Goal: Task Accomplishment & Management: Complete application form

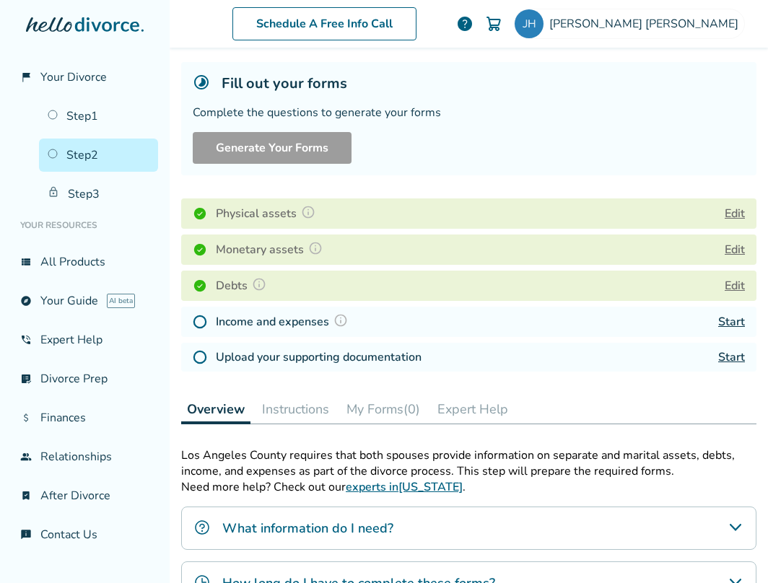
scroll to position [76, 0]
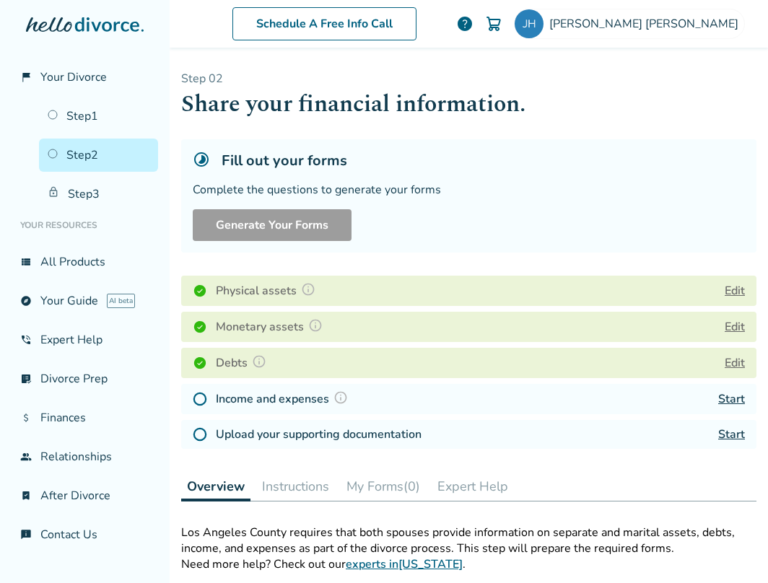
click at [740, 400] on link "Start" at bounding box center [731, 399] width 27 height 16
click at [659, 23] on span "Jennifer Hitchcock" at bounding box center [646, 24] width 195 height 16
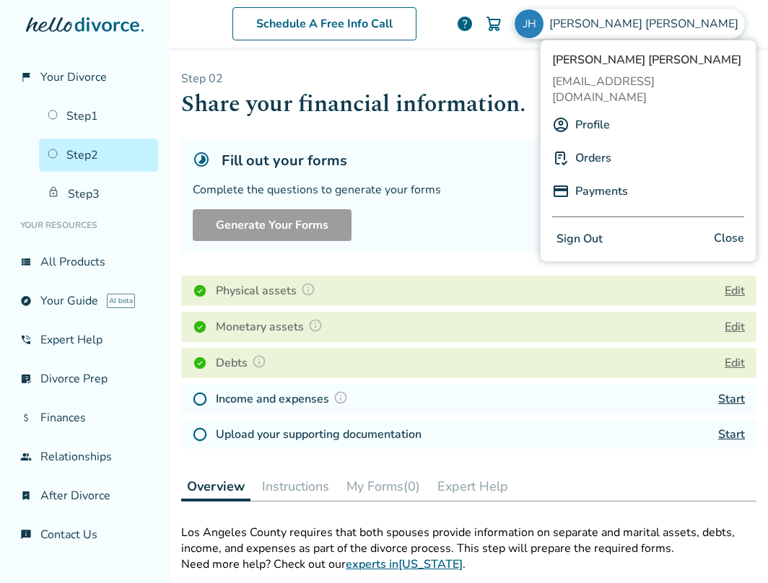
click at [577, 229] on button "Sign Out" at bounding box center [579, 239] width 55 height 21
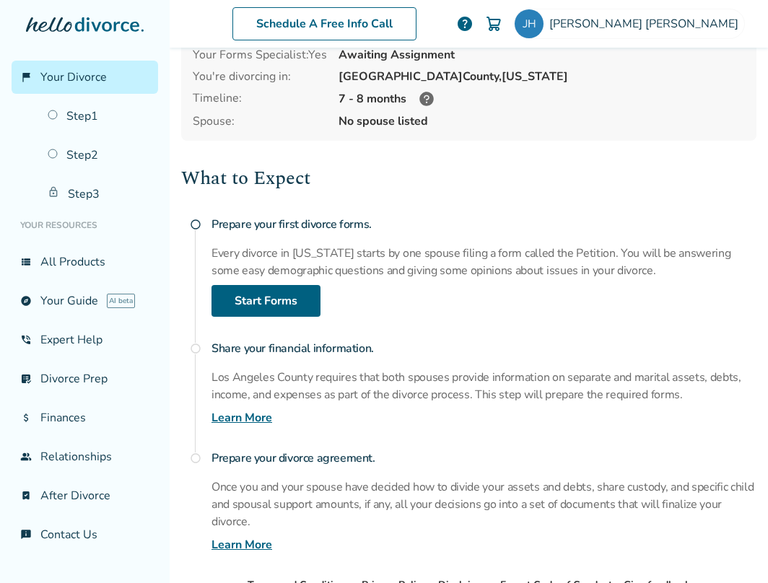
scroll to position [196, 0]
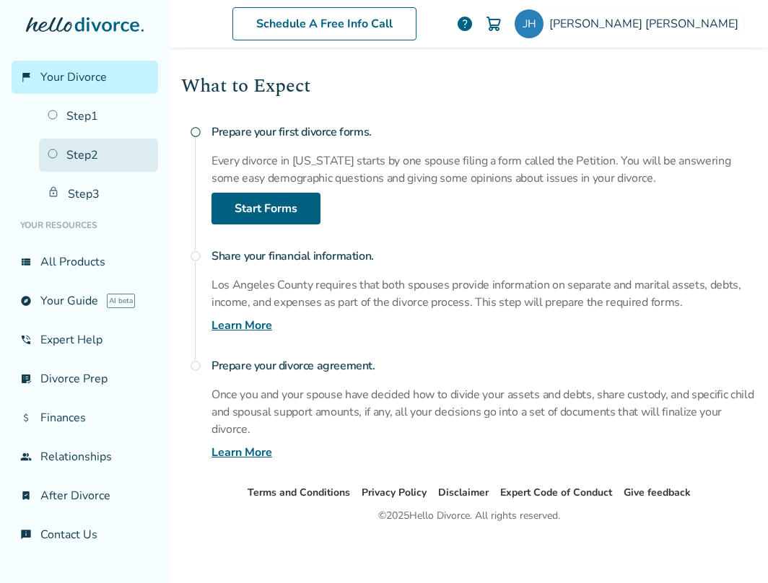
click at [84, 160] on link "Step 2" at bounding box center [98, 155] width 119 height 33
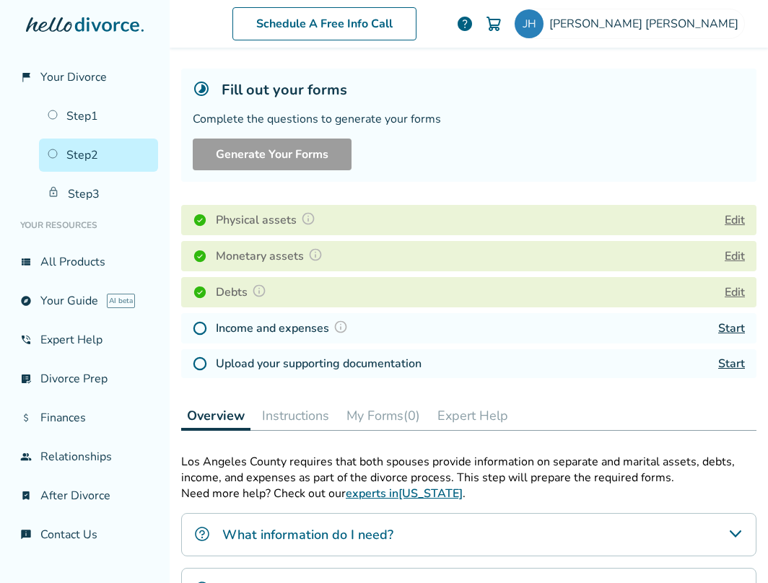
click at [736, 360] on link "Start" at bounding box center [731, 364] width 27 height 16
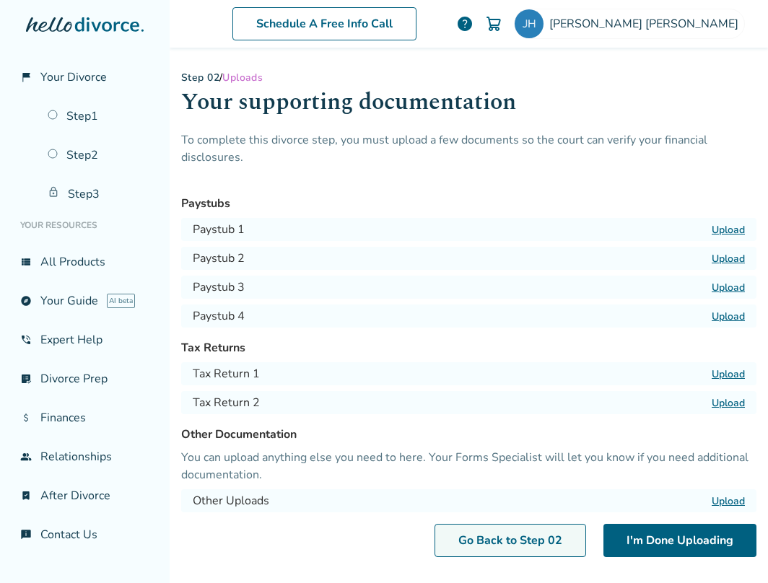
click at [506, 539] on link "Go Back to Step 0 2" at bounding box center [511, 540] width 152 height 33
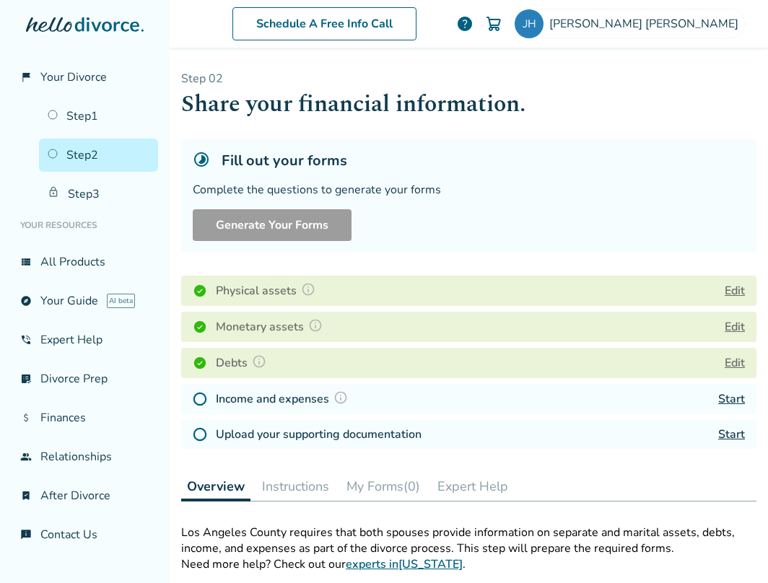
click at [736, 399] on link "Start" at bounding box center [731, 399] width 27 height 16
click at [733, 398] on link "Start" at bounding box center [731, 399] width 27 height 16
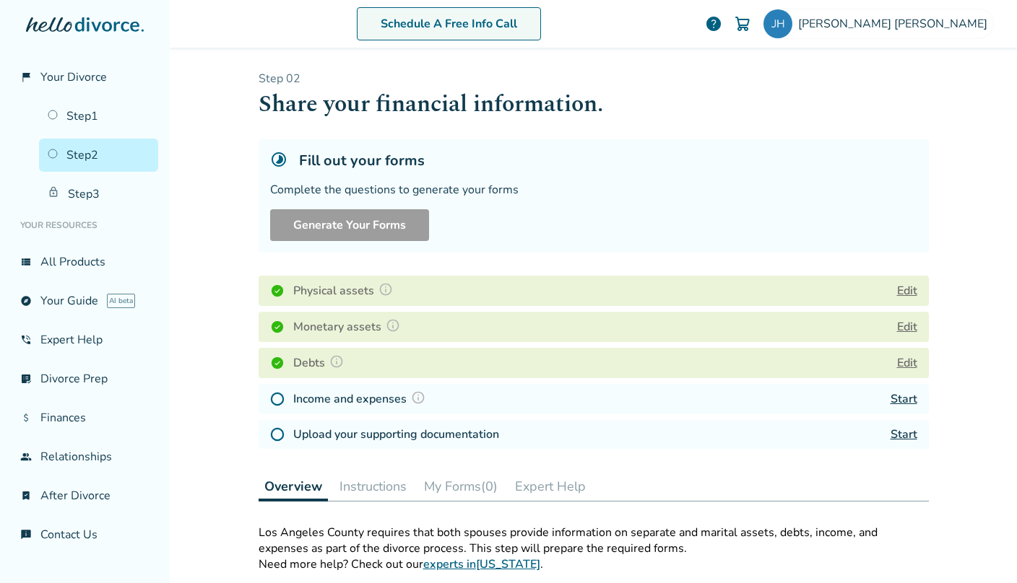
click at [523, 26] on link "Schedule A Free Info Call" at bounding box center [449, 23] width 184 height 33
click at [417, 397] on img at bounding box center [418, 398] width 14 height 14
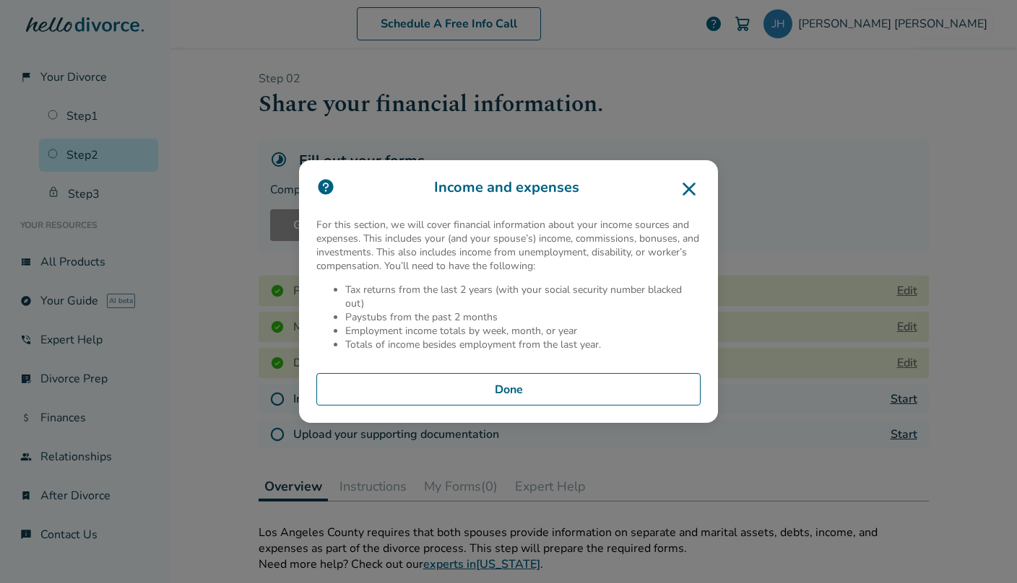
click at [531, 383] on button "Done" at bounding box center [508, 389] width 384 height 33
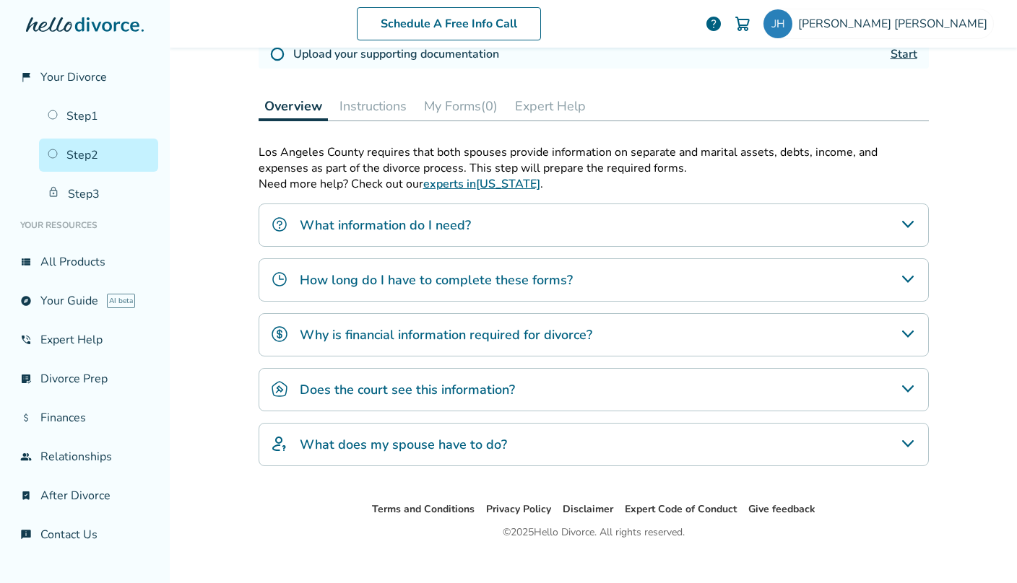
scroll to position [398, 0]
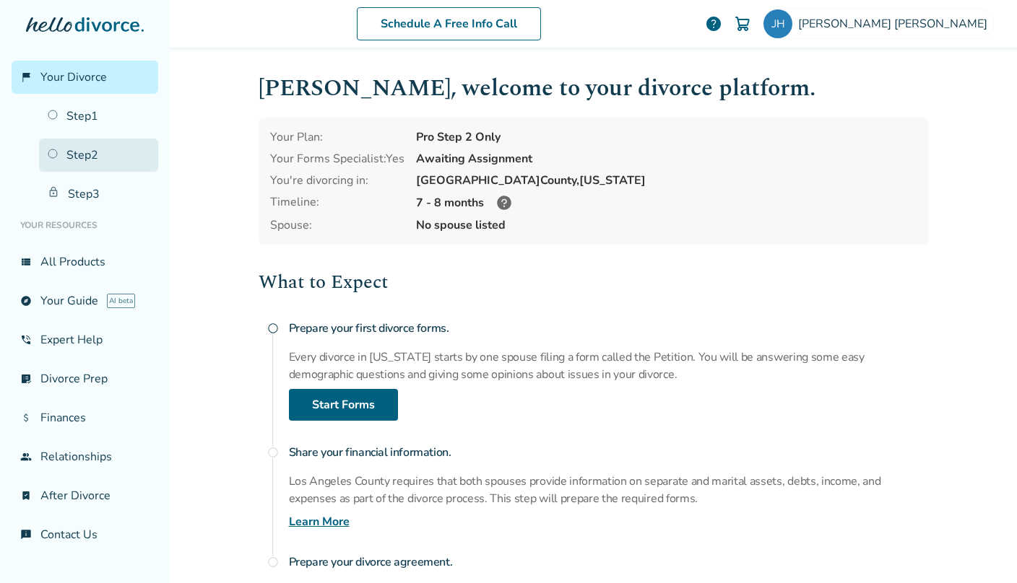
click at [89, 150] on link "Step 2" at bounding box center [98, 155] width 119 height 33
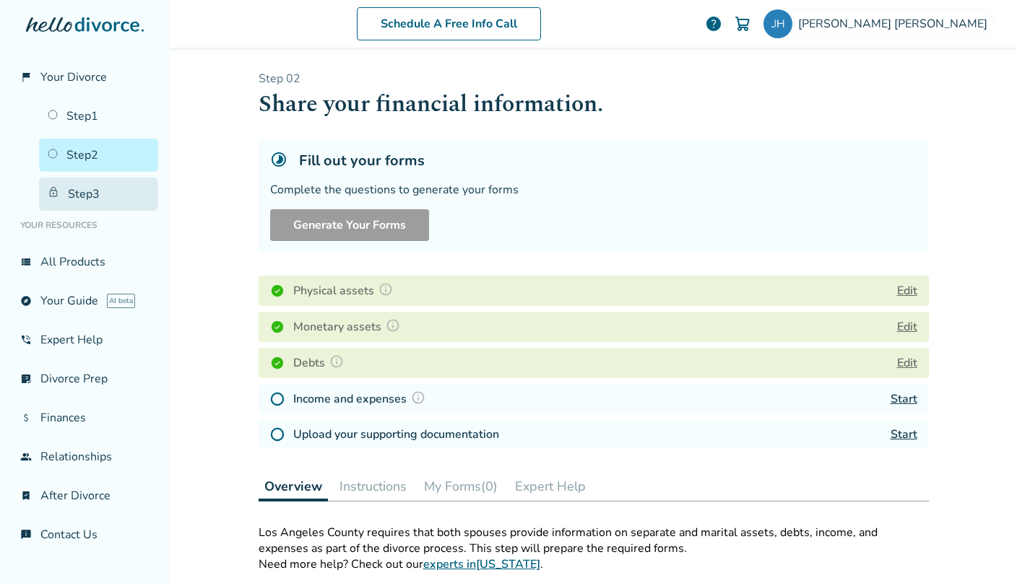
click at [84, 196] on link "Step 3" at bounding box center [98, 194] width 119 height 33
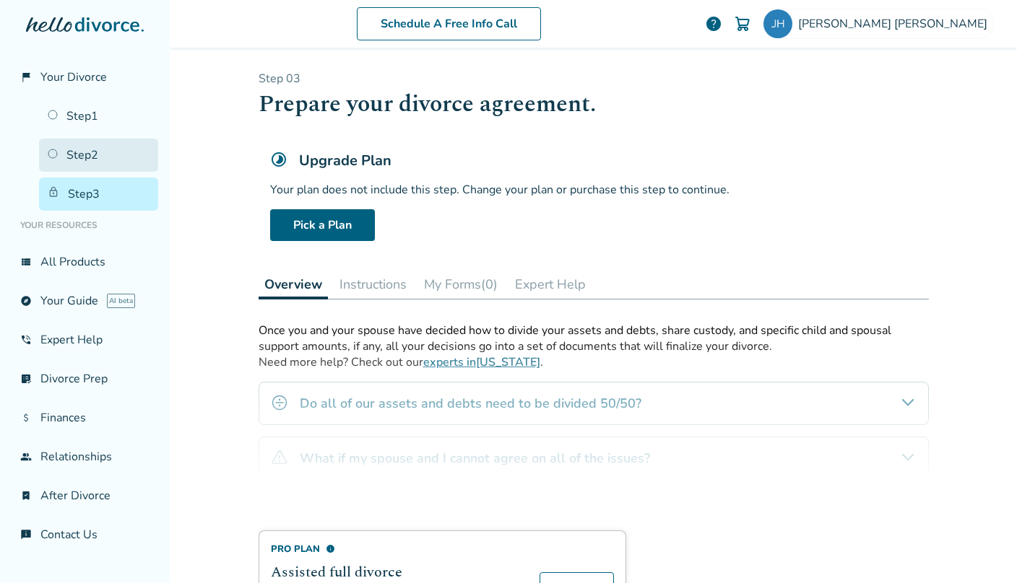
click at [64, 154] on link "Step 2" at bounding box center [98, 155] width 119 height 33
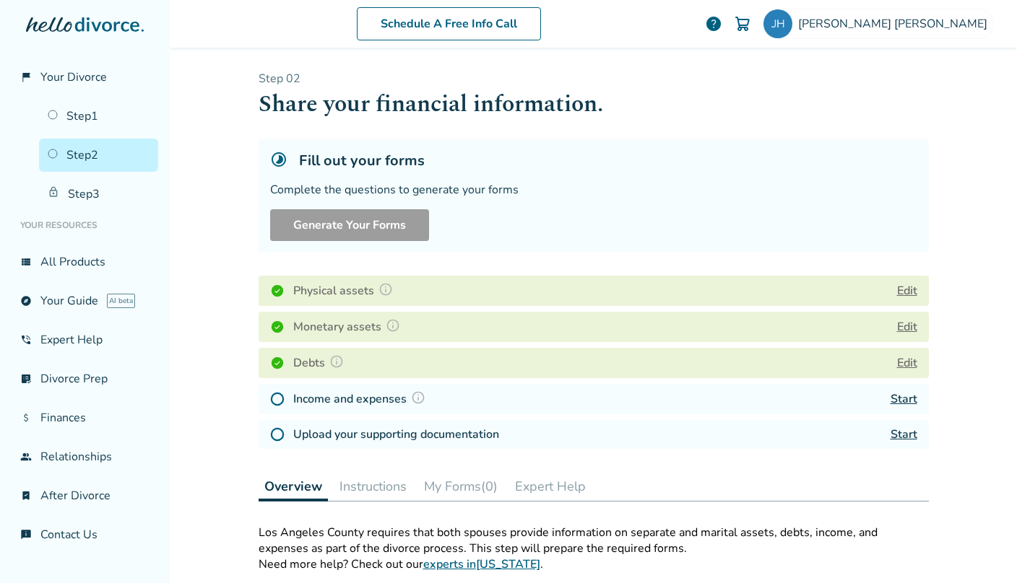
scroll to position [1, 0]
click at [722, 20] on span "help" at bounding box center [713, 23] width 17 height 17
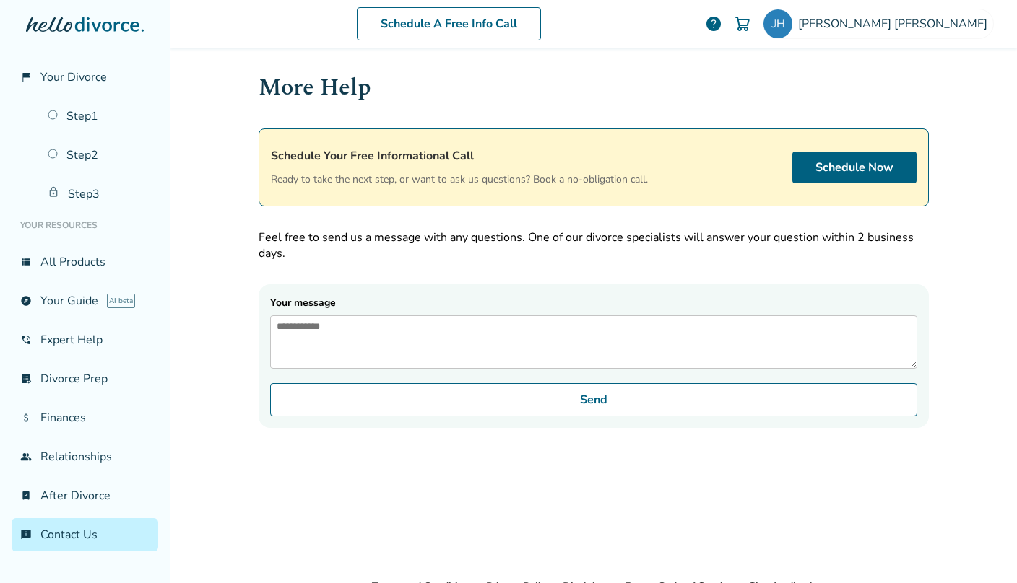
click at [479, 329] on textarea "Your message" at bounding box center [593, 342] width 647 height 53
type textarea "**********"
click at [104, 159] on link "Step 2" at bounding box center [98, 155] width 119 height 33
click at [323, 332] on textarea "Your message" at bounding box center [593, 342] width 647 height 53
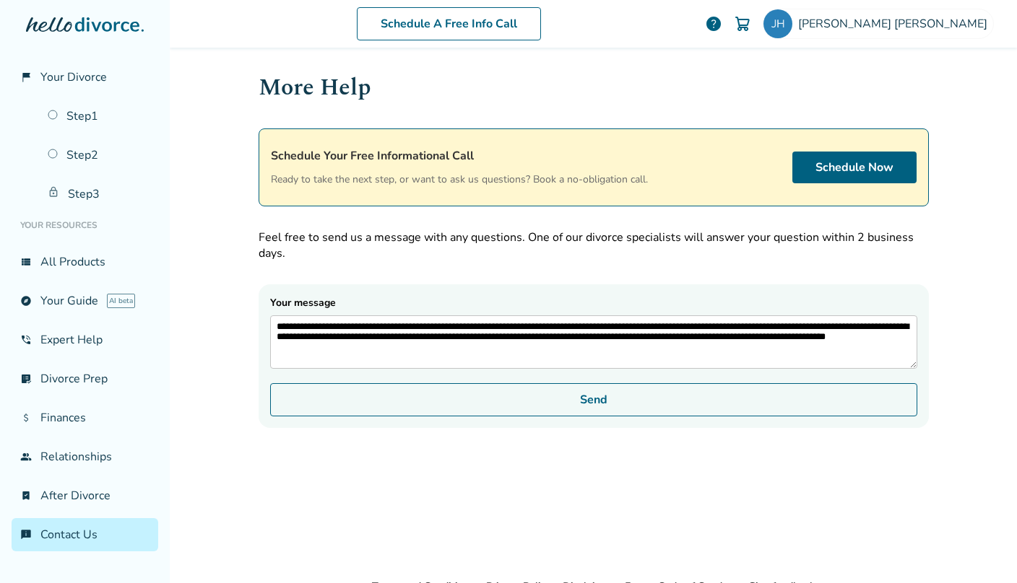
click at [440, 404] on button "Send" at bounding box center [593, 399] width 647 height 33
click at [587, 414] on button "Send" at bounding box center [593, 399] width 647 height 33
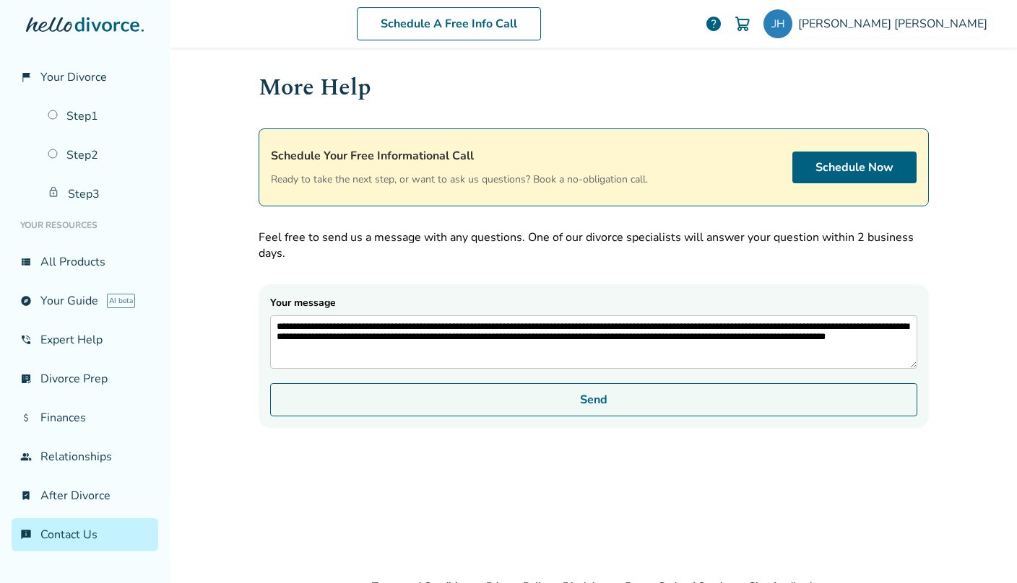
click at [587, 414] on button "Send" at bounding box center [593, 399] width 647 height 33
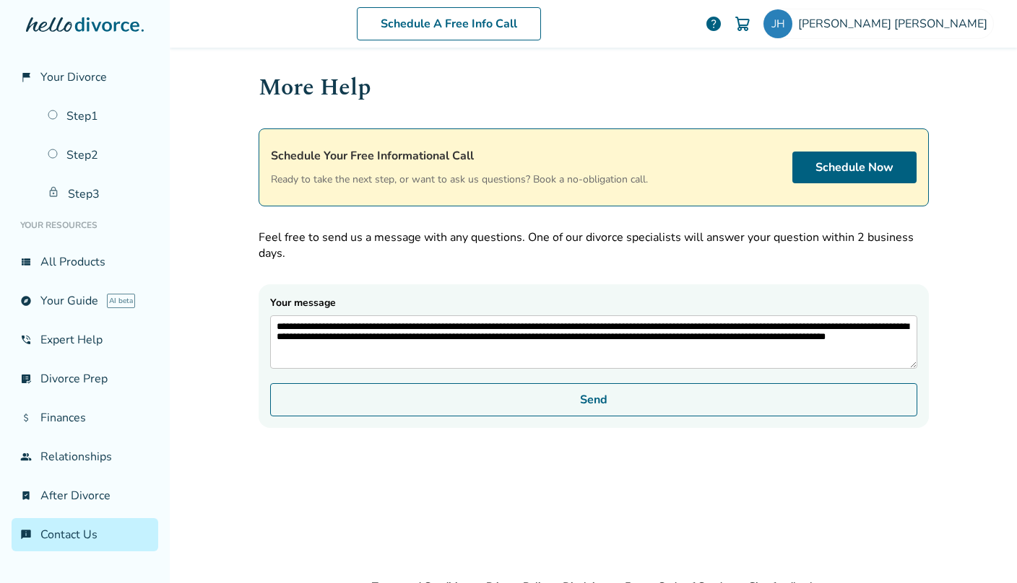
click at [587, 414] on button "Send" at bounding box center [593, 399] width 647 height 33
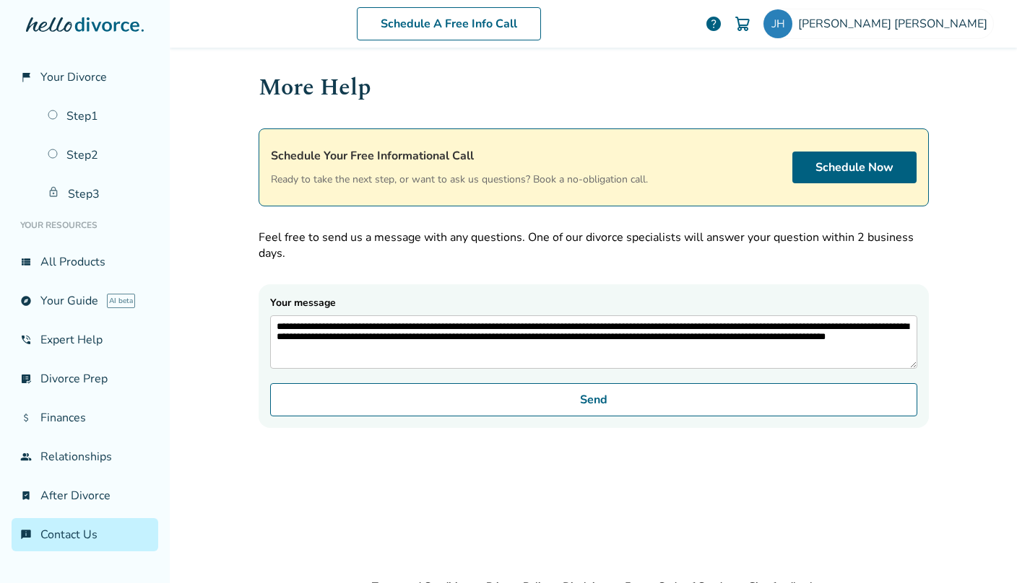
click at [204, 212] on div "**********" at bounding box center [593, 291] width 847 height 583
click at [534, 428] on form "**********" at bounding box center [593, 356] width 670 height 144
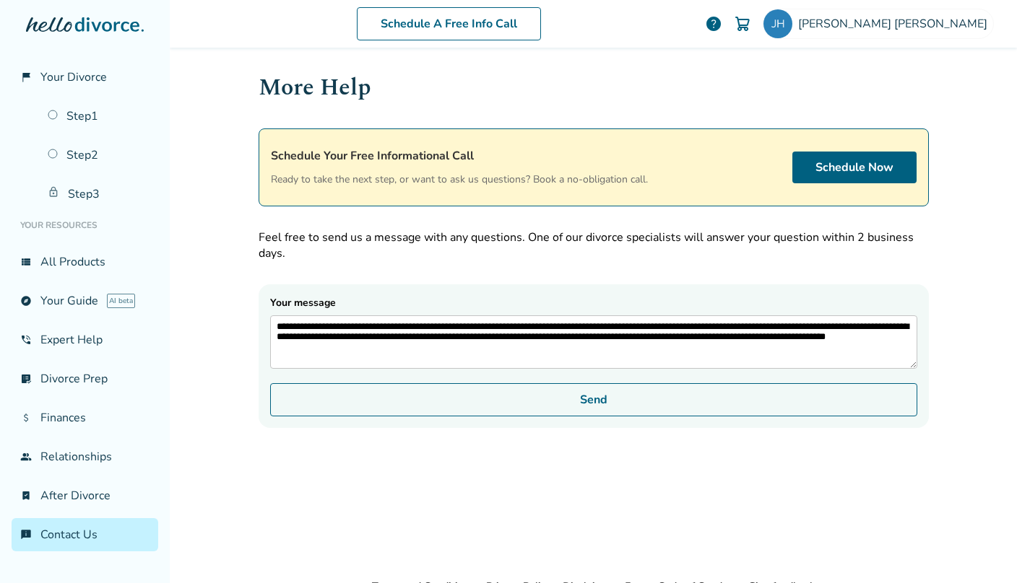
click at [534, 417] on button "Send" at bounding box center [593, 399] width 647 height 33
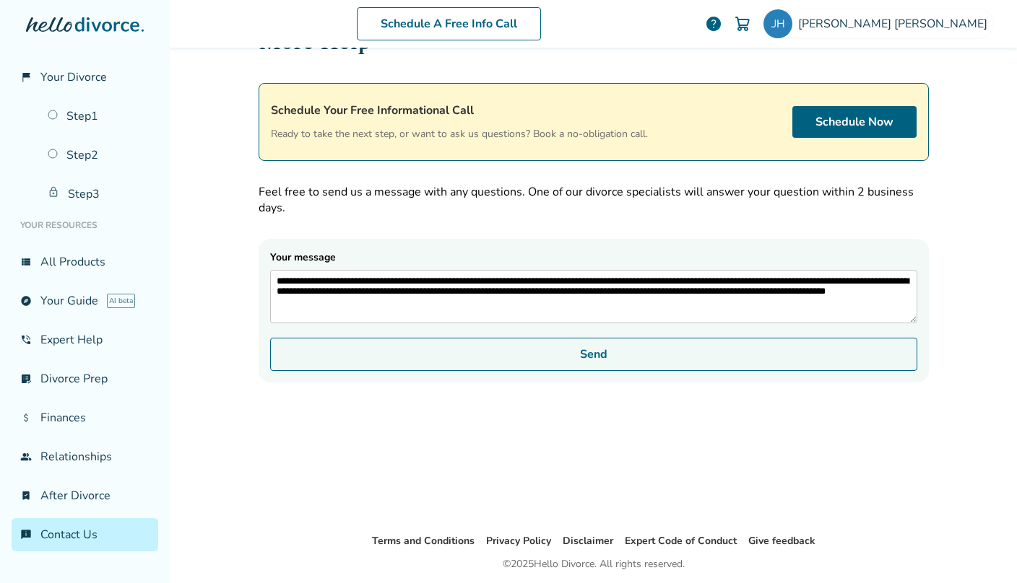
scroll to position [61, 0]
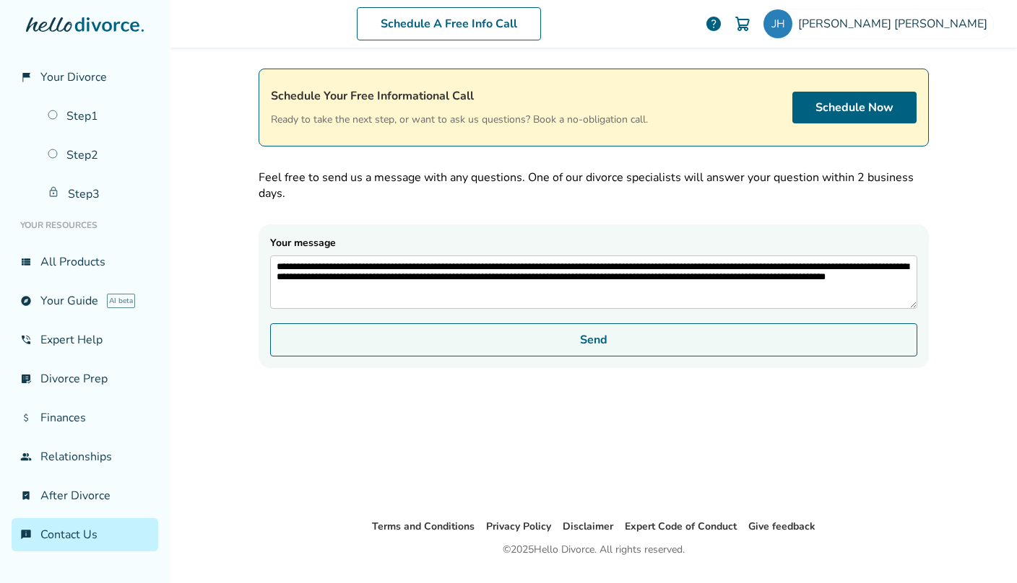
click at [510, 348] on button "Send" at bounding box center [593, 339] width 647 height 33
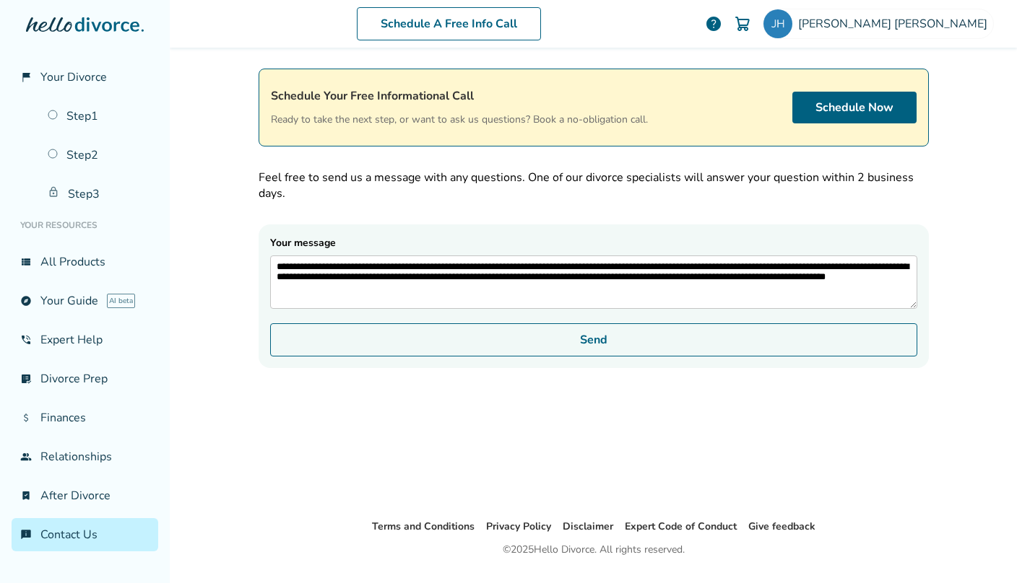
click at [510, 348] on button "Send" at bounding box center [593, 339] width 647 height 33
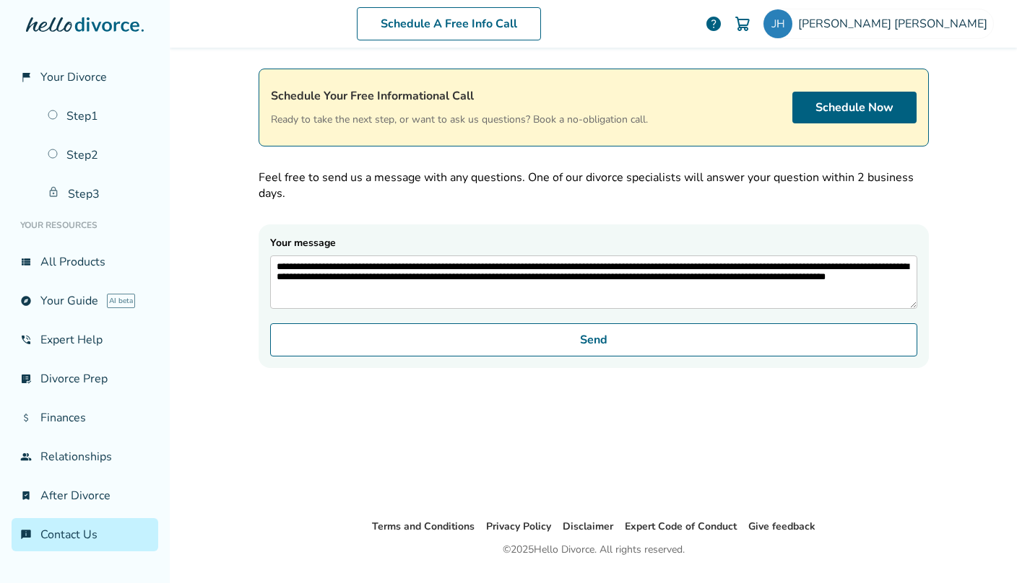
click at [492, 305] on textarea "**********" at bounding box center [593, 282] width 647 height 53
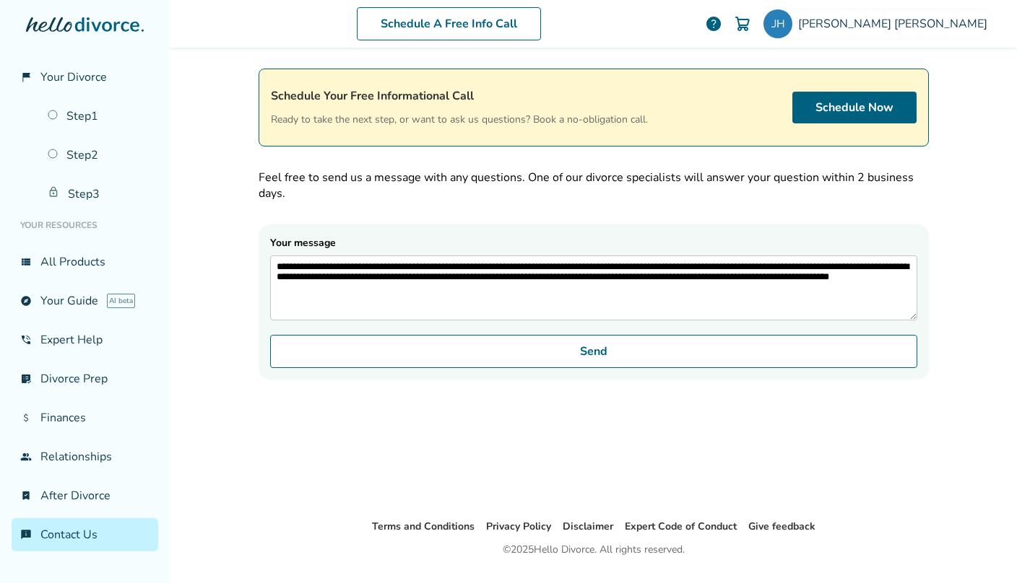
scroll to position [0, 0]
type textarea "**********"
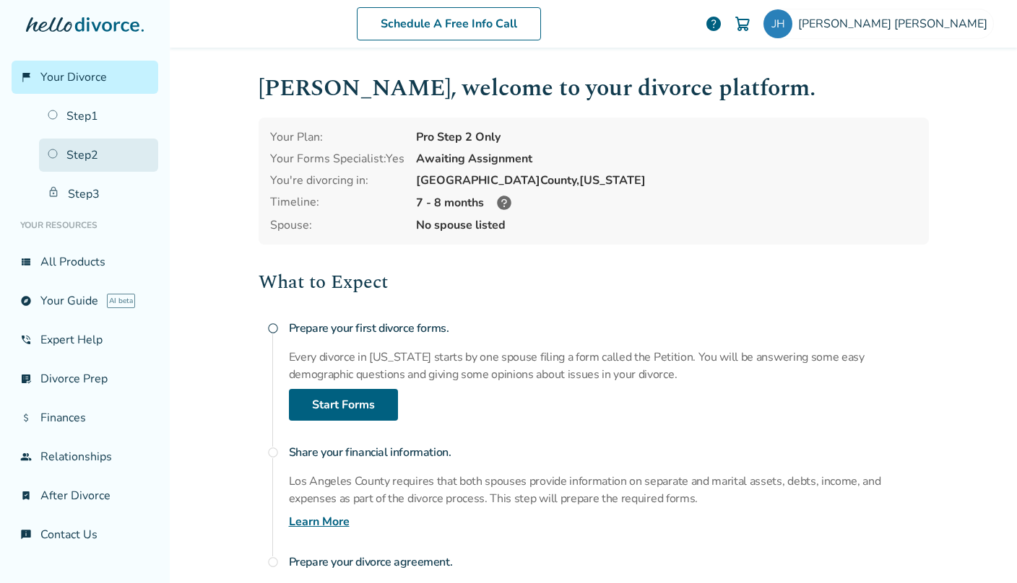
click at [66, 155] on link "Step 2" at bounding box center [98, 155] width 119 height 33
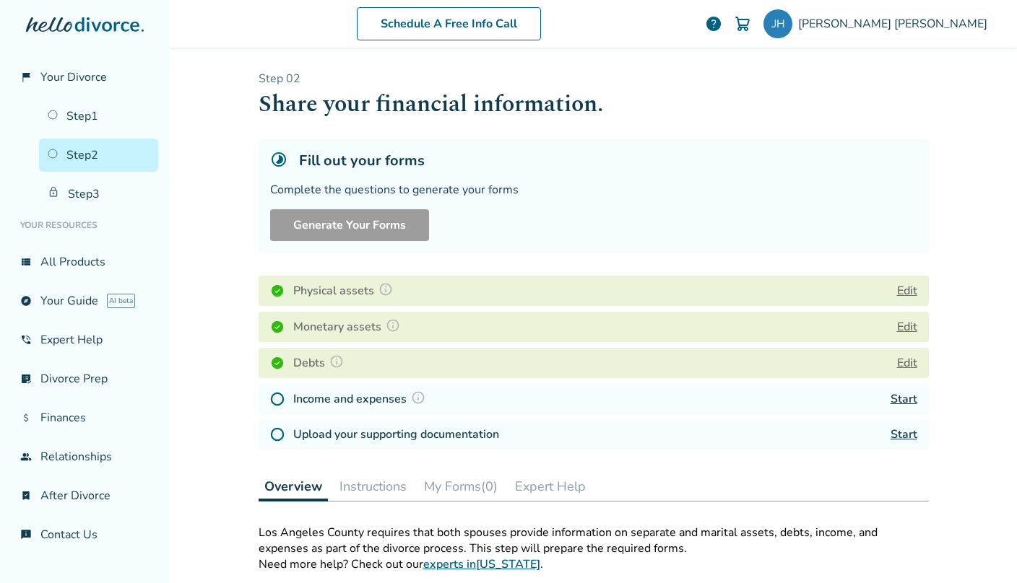
click at [414, 396] on img at bounding box center [418, 398] width 14 height 14
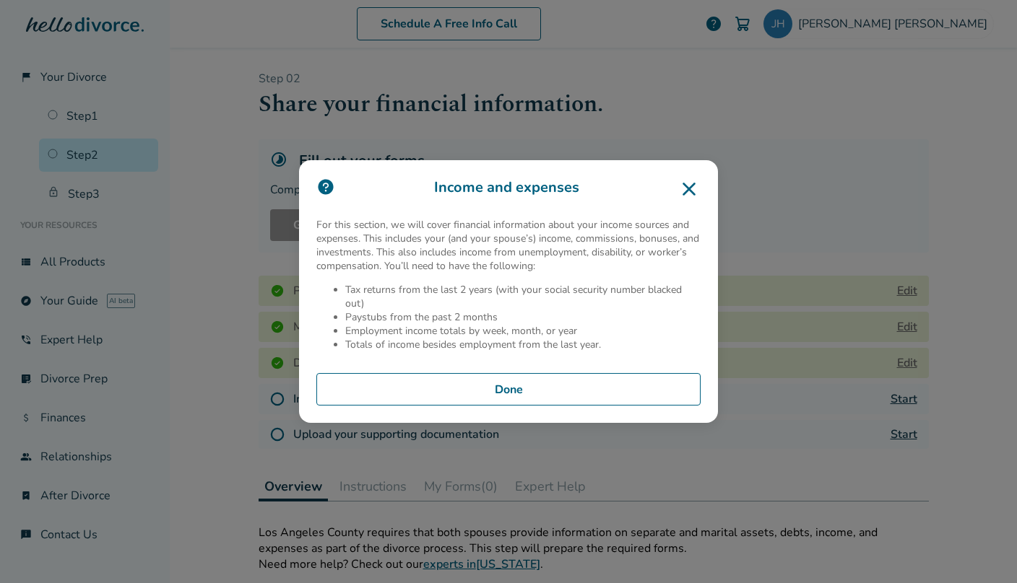
click at [432, 391] on button "Done" at bounding box center [508, 389] width 384 height 33
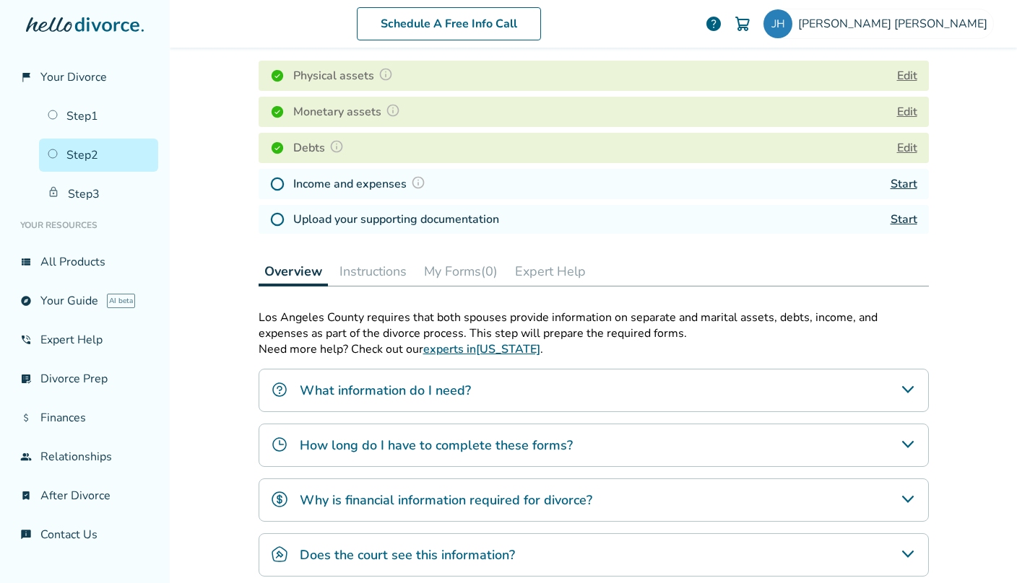
scroll to position [398, 0]
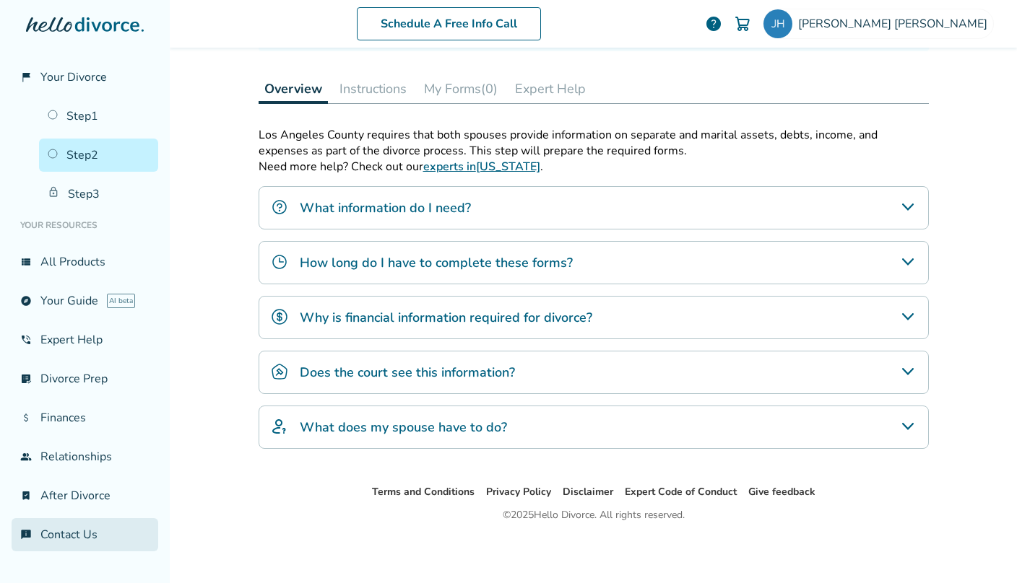
click at [61, 529] on link "chat_info Contact Us" at bounding box center [85, 534] width 147 height 33
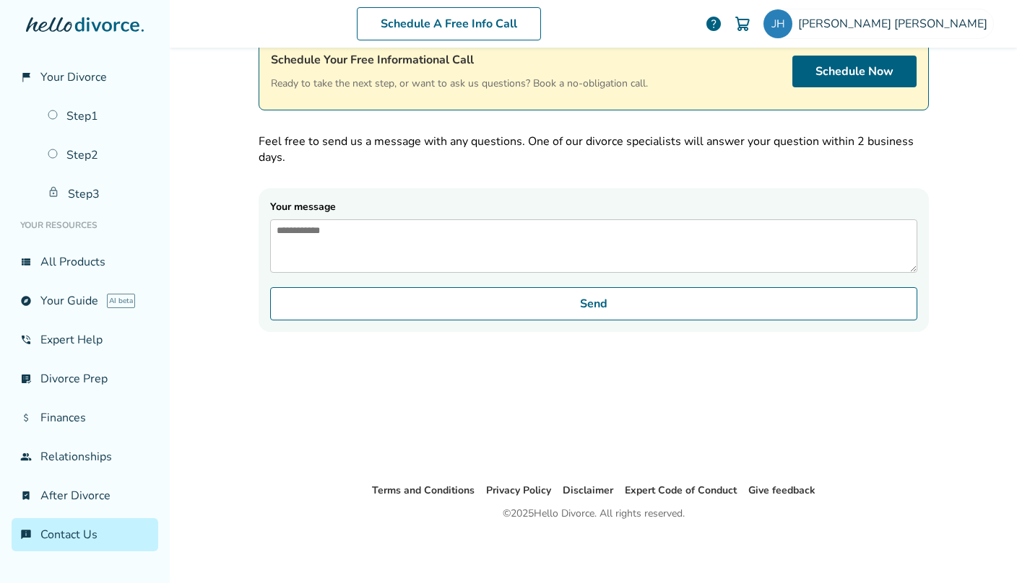
scroll to position [71, 0]
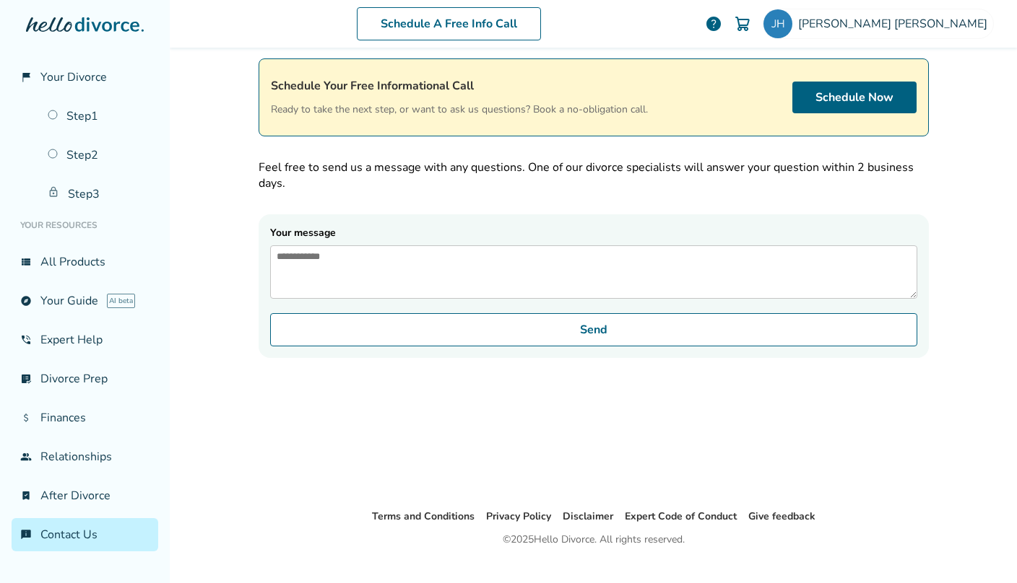
click at [371, 262] on textarea "Your message" at bounding box center [593, 271] width 647 height 53
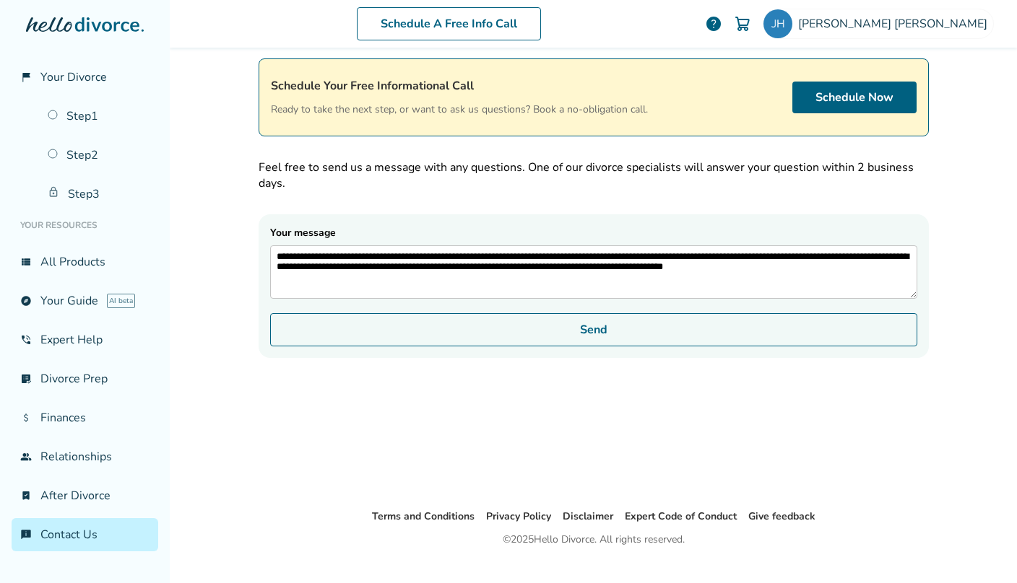
type textarea "**********"
click at [411, 335] on button "Send" at bounding box center [593, 329] width 647 height 33
drag, startPoint x: 411, startPoint y: 335, endPoint x: 403, endPoint y: 344, distance: 11.8
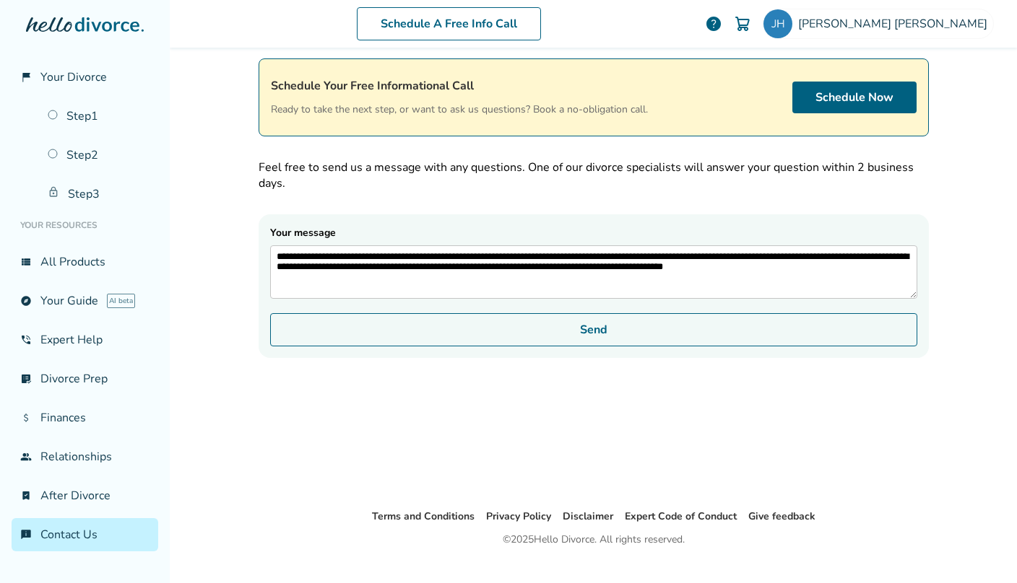
click at [411, 335] on button "Send" at bounding box center [593, 329] width 647 height 33
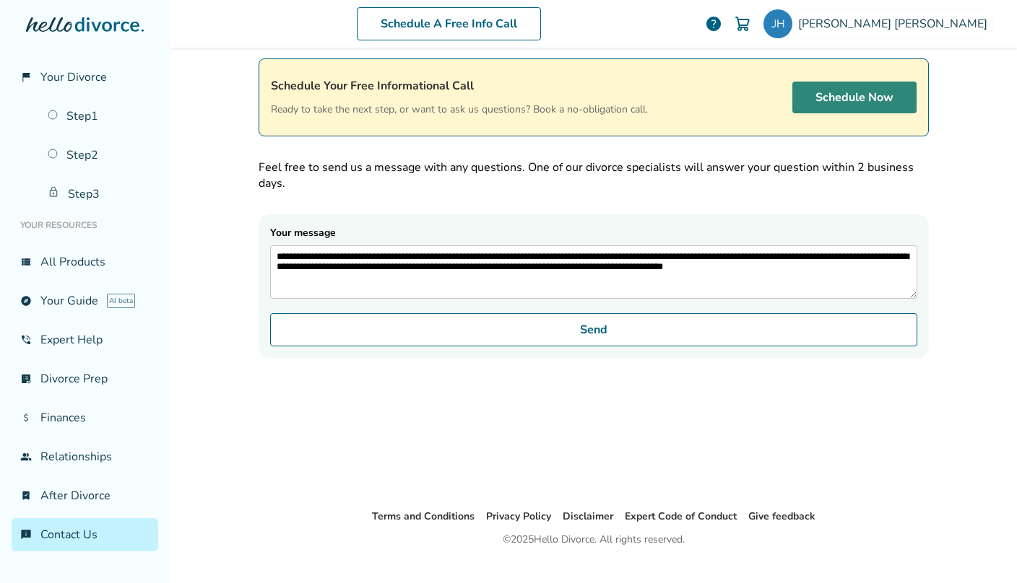
click at [822, 84] on link "Schedule Now" at bounding box center [854, 98] width 124 height 32
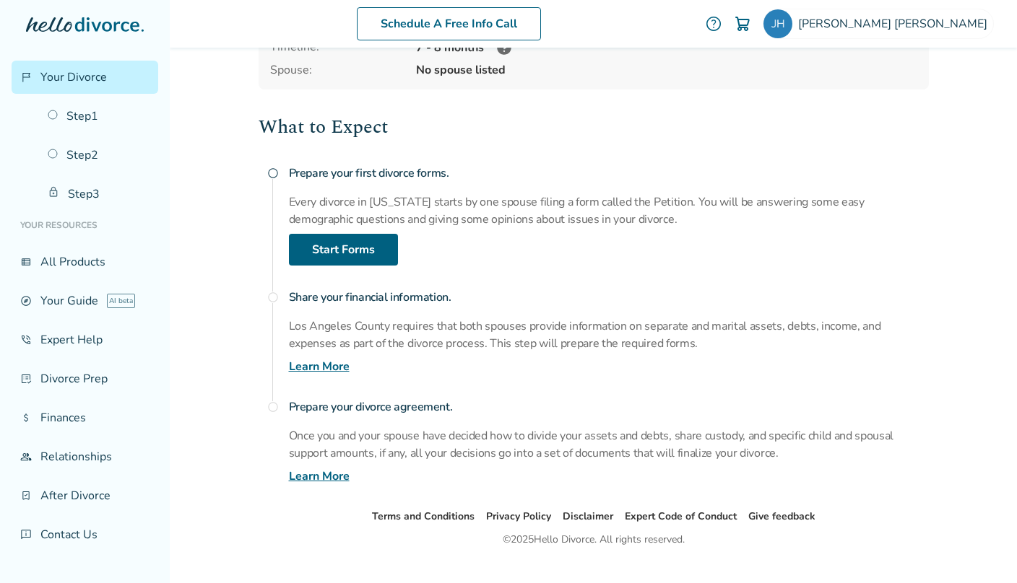
scroll to position [157, 0]
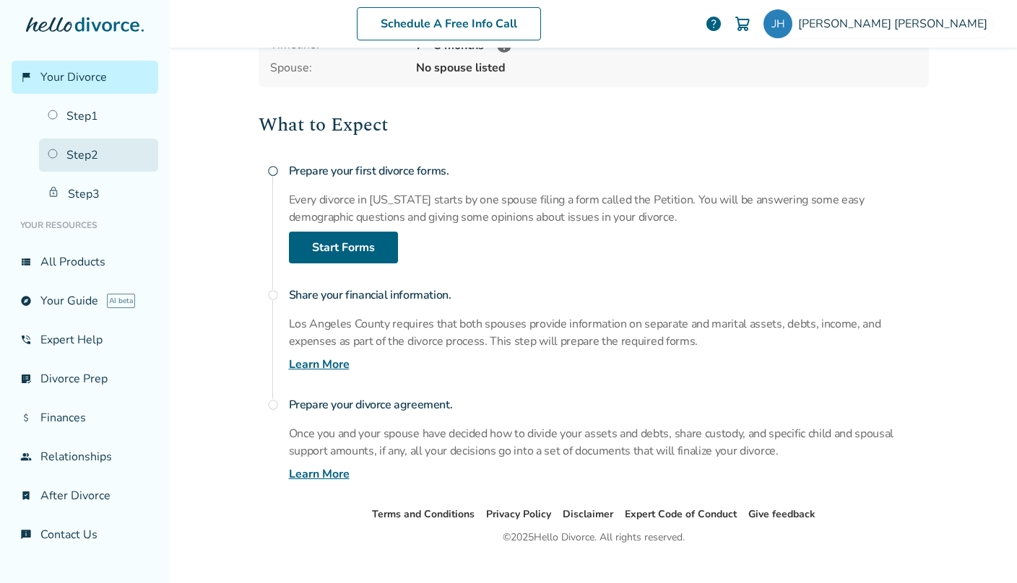
click at [81, 154] on link "Step 2" at bounding box center [98, 155] width 119 height 33
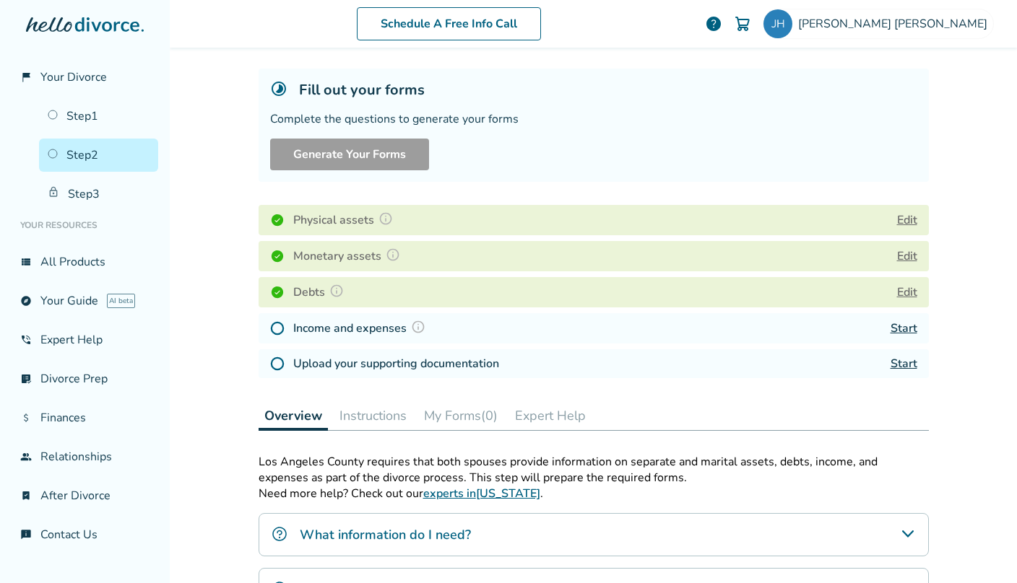
click at [373, 417] on button "Instructions" at bounding box center [373, 415] width 79 height 29
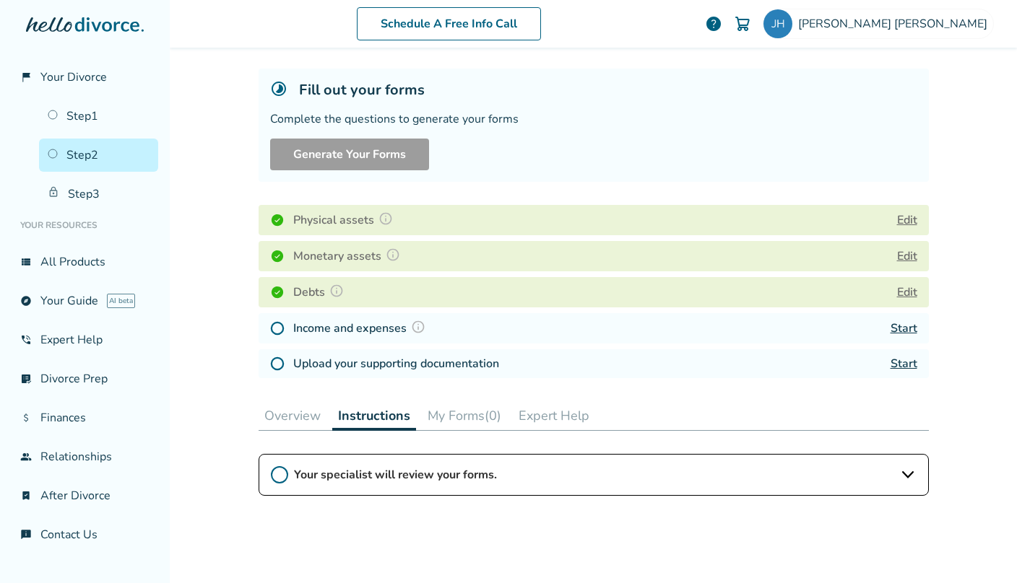
click at [474, 417] on button "My Forms (0)" at bounding box center [464, 415] width 85 height 29
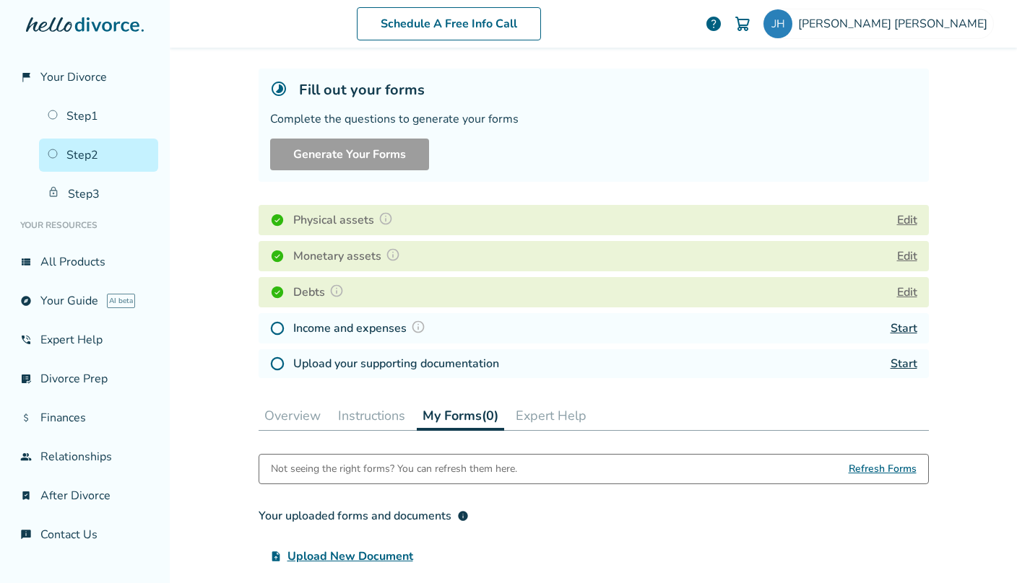
click at [901, 470] on span "Refresh Forms" at bounding box center [882, 469] width 68 height 29
click at [573, 414] on button "Expert Help" at bounding box center [551, 415] width 82 height 29
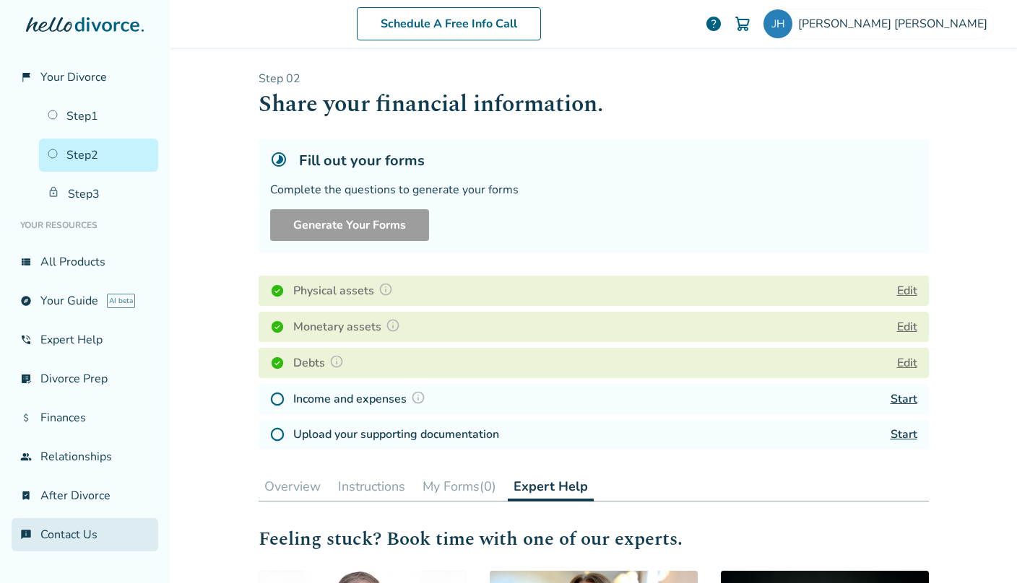
click at [91, 530] on link "chat_info Contact Us" at bounding box center [85, 534] width 147 height 33
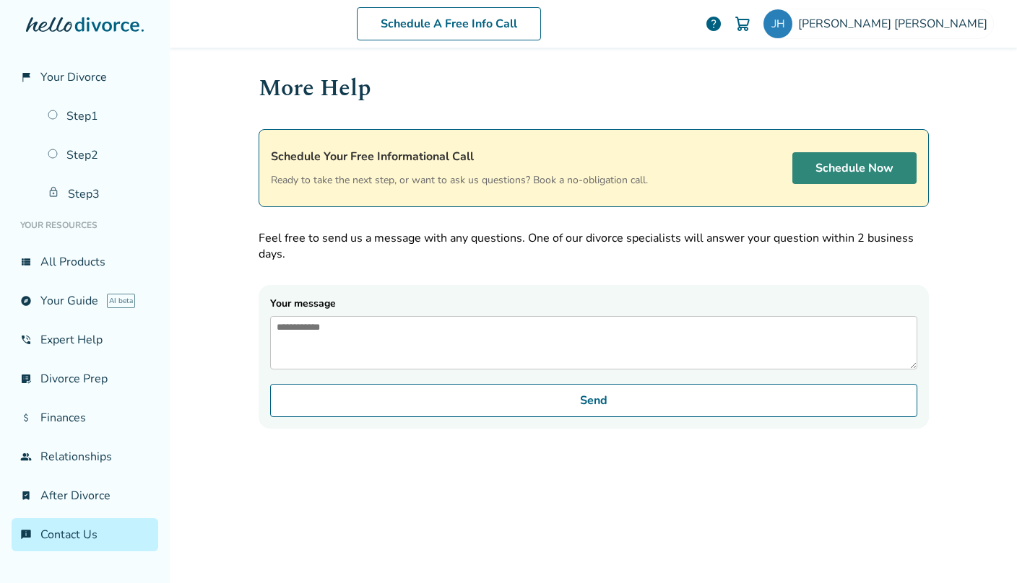
click at [872, 161] on link "Schedule Now" at bounding box center [854, 168] width 124 height 32
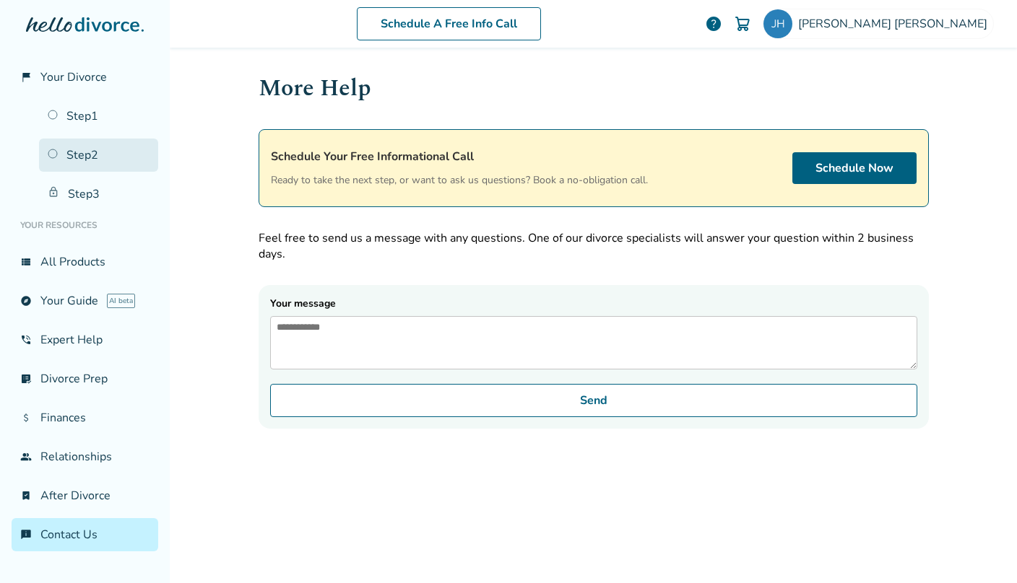
click at [55, 153] on link "Step 2" at bounding box center [98, 155] width 119 height 33
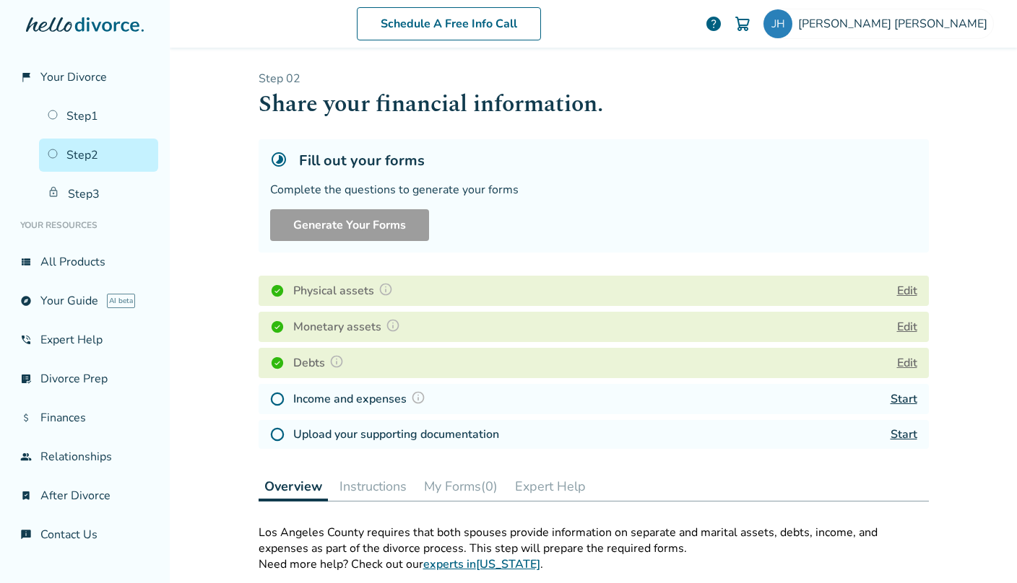
click at [907, 438] on link "Start" at bounding box center [903, 435] width 27 height 16
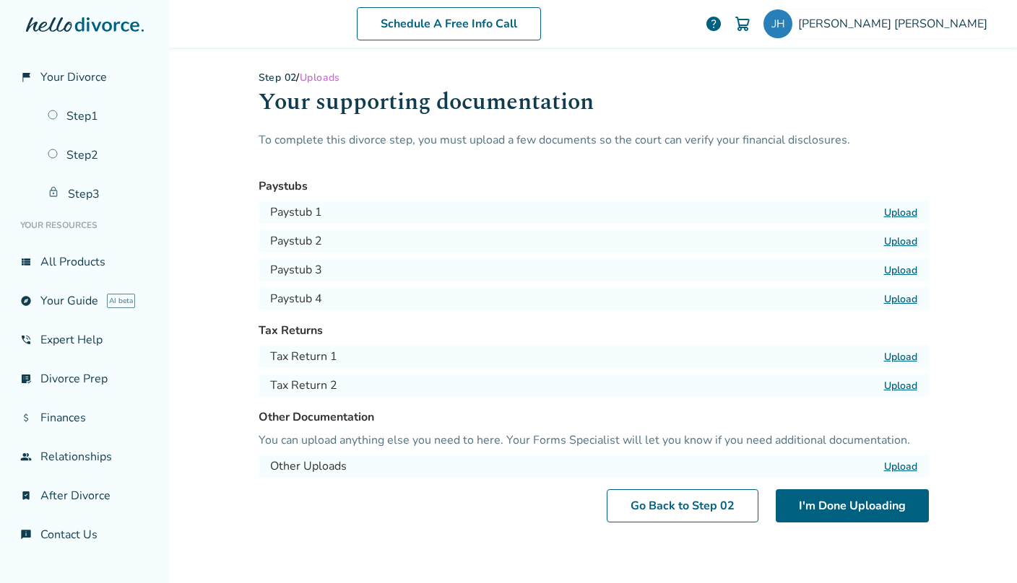
click at [903, 210] on label "Upload" at bounding box center [900, 213] width 33 height 14
click at [0, 0] on input "Upload" at bounding box center [0, 0] width 0 height 0
click at [903, 352] on label "Upload" at bounding box center [900, 357] width 33 height 14
click at [0, 0] on input "Upload" at bounding box center [0, 0] width 0 height 0
click at [900, 388] on label "Upload" at bounding box center [900, 386] width 33 height 14
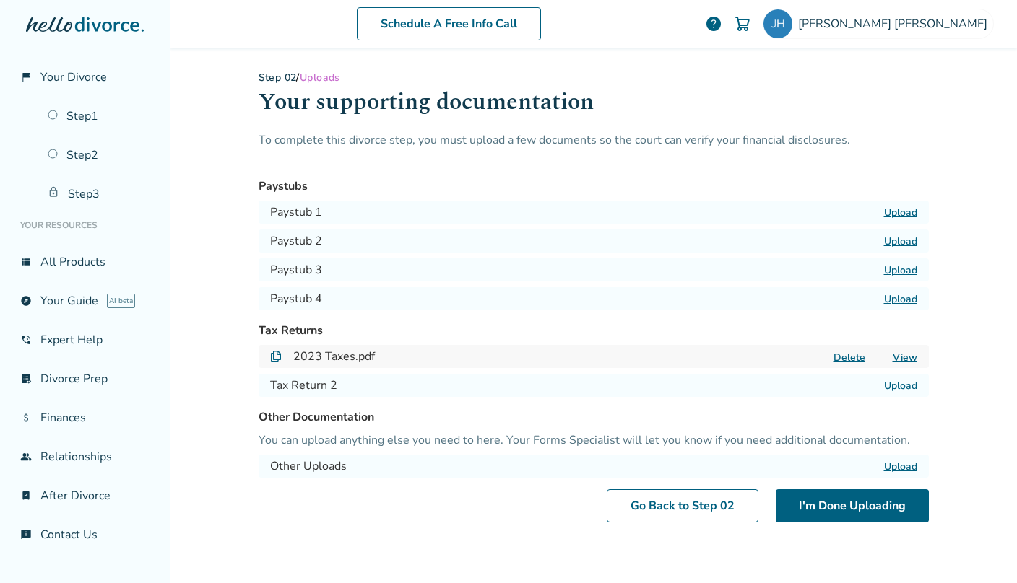
click at [0, 0] on input "Upload" at bounding box center [0, 0] width 0 height 0
click at [900, 211] on label "Upload" at bounding box center [900, 213] width 33 height 14
click at [0, 0] on input "Upload" at bounding box center [0, 0] width 0 height 0
click at [905, 237] on label "Upload" at bounding box center [900, 242] width 33 height 14
click at [0, 0] on input "Upload" at bounding box center [0, 0] width 0 height 0
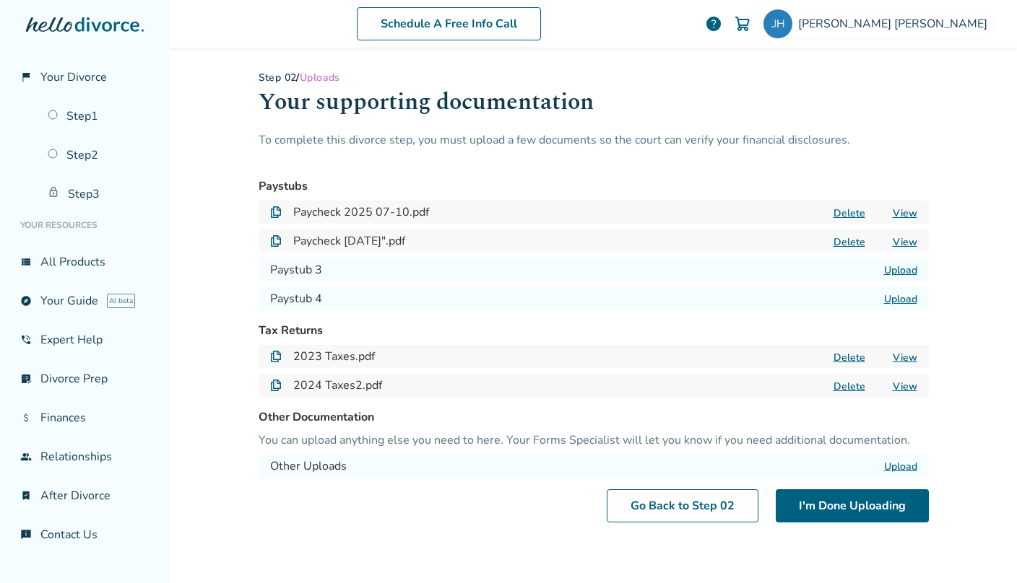
click at [893, 265] on label "Upload" at bounding box center [900, 271] width 33 height 14
click at [0, 0] on input "Upload" at bounding box center [0, 0] width 0 height 0
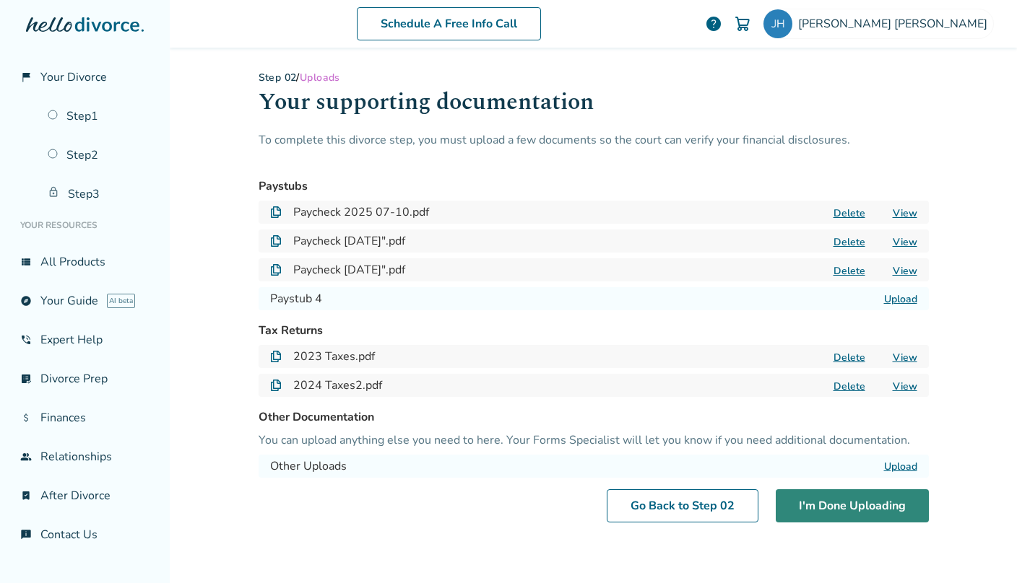
click at [822, 510] on button "I'm Done Uploading" at bounding box center [851, 506] width 153 height 33
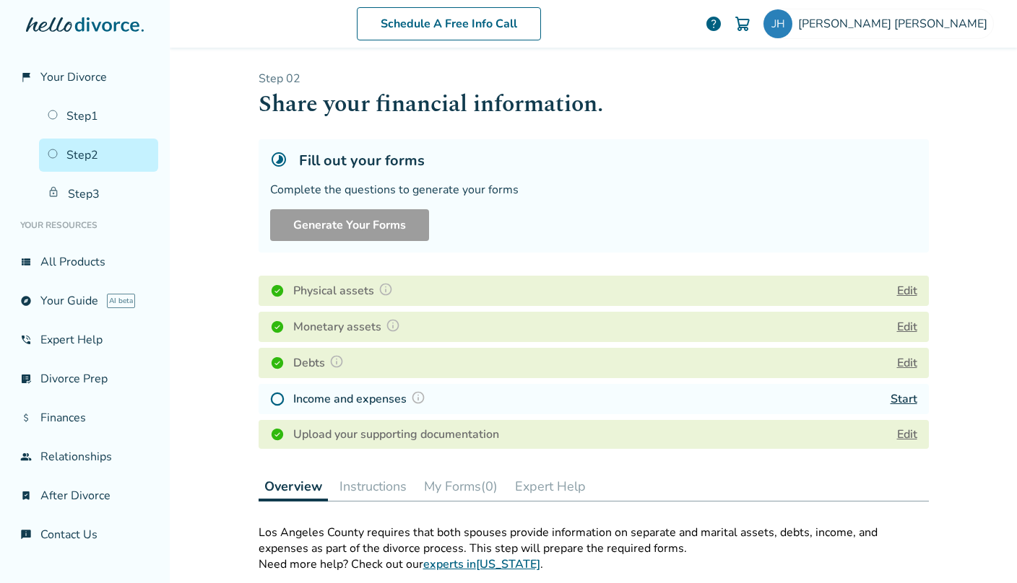
click at [901, 402] on link "Start" at bounding box center [903, 399] width 27 height 16
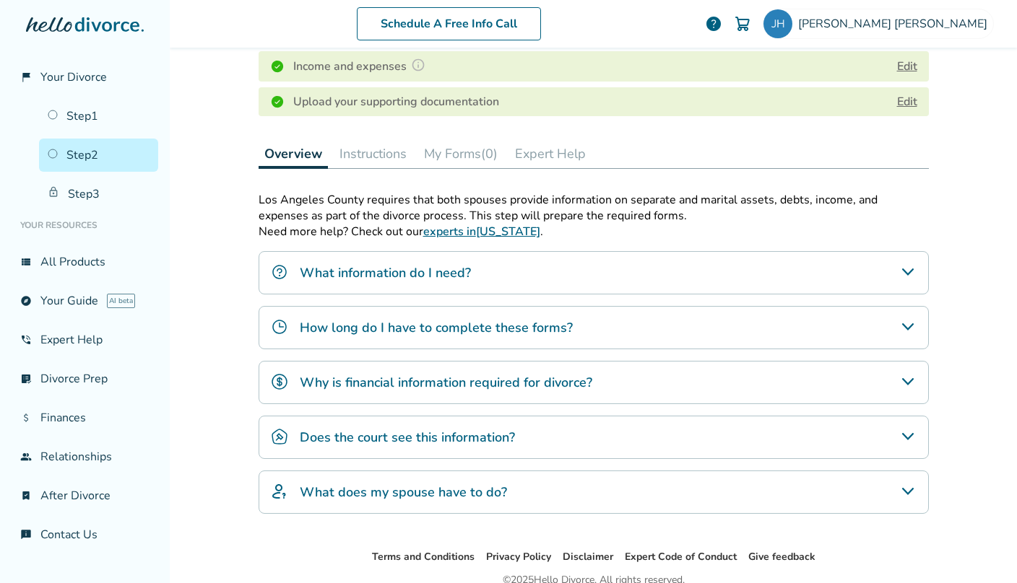
scroll to position [398, 0]
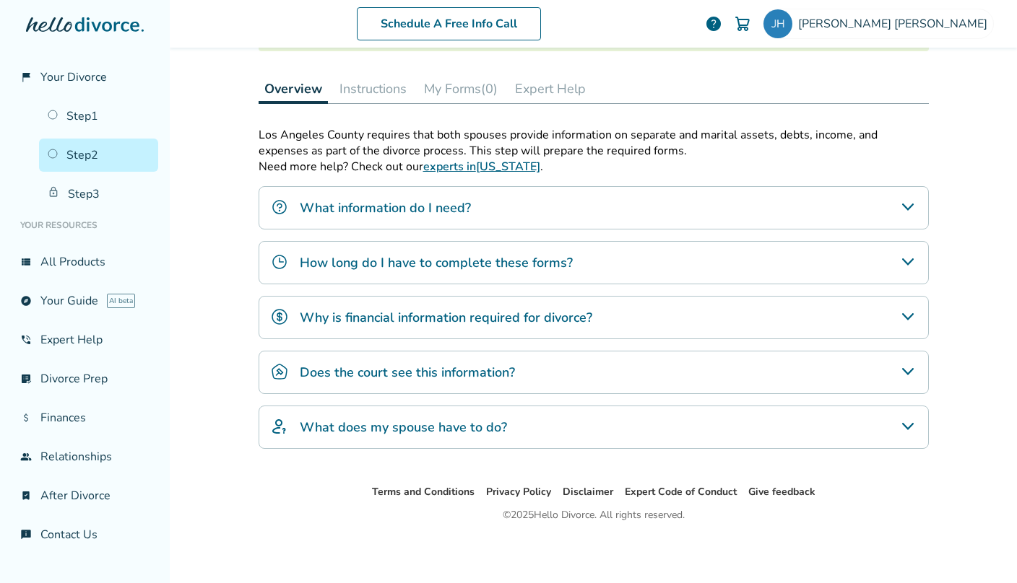
click at [422, 259] on h4 "How long do I have to complete these forms?" at bounding box center [436, 262] width 273 height 19
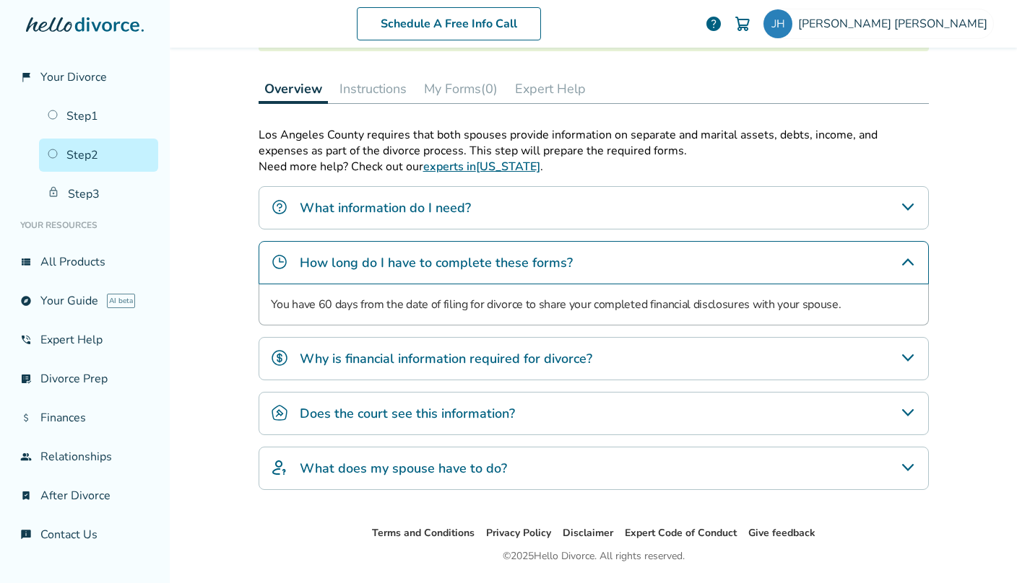
click at [422, 259] on h4 "How long do I have to complete these forms?" at bounding box center [436, 262] width 273 height 19
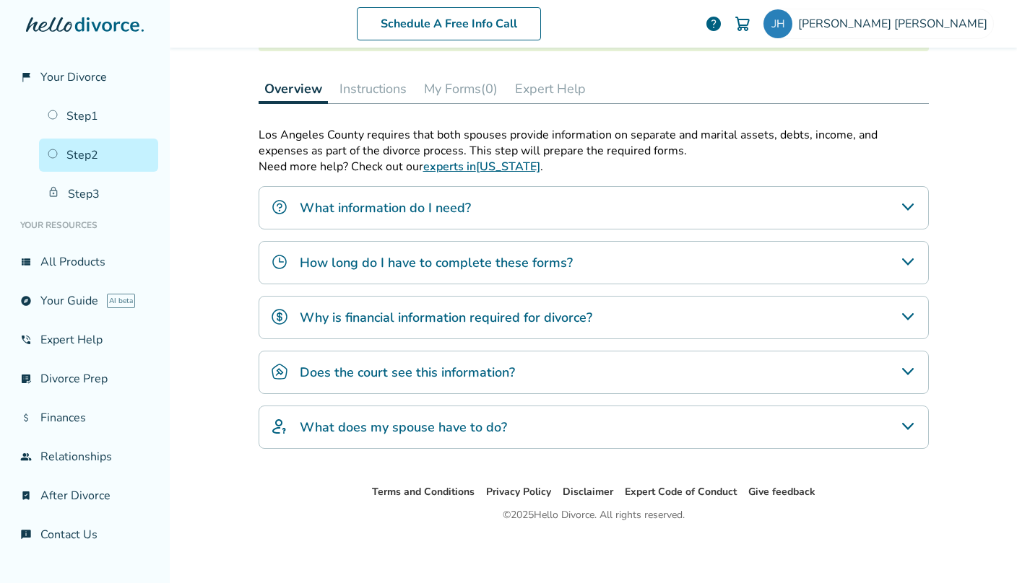
click at [421, 313] on h4 "Why is financial information required for divorce?" at bounding box center [446, 317] width 292 height 19
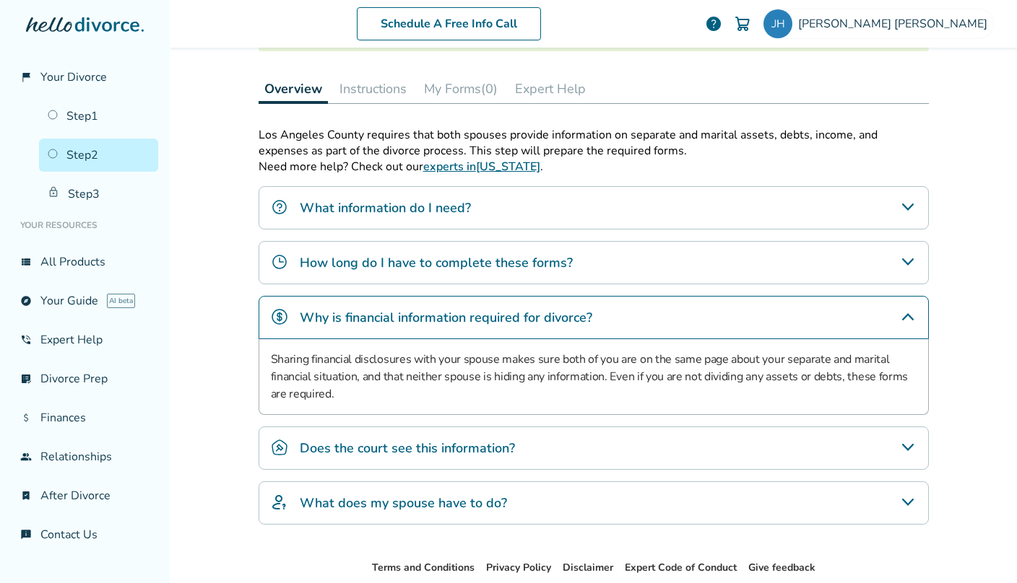
click at [421, 313] on h4 "Why is financial information required for divorce?" at bounding box center [446, 317] width 292 height 19
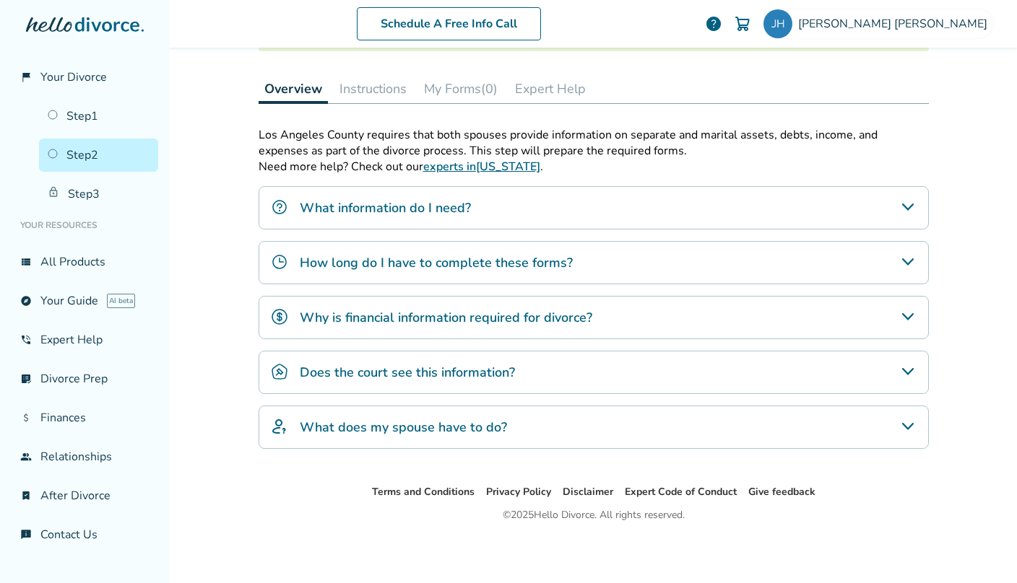
click at [412, 370] on h4 "Does the court see this information?" at bounding box center [407, 372] width 215 height 19
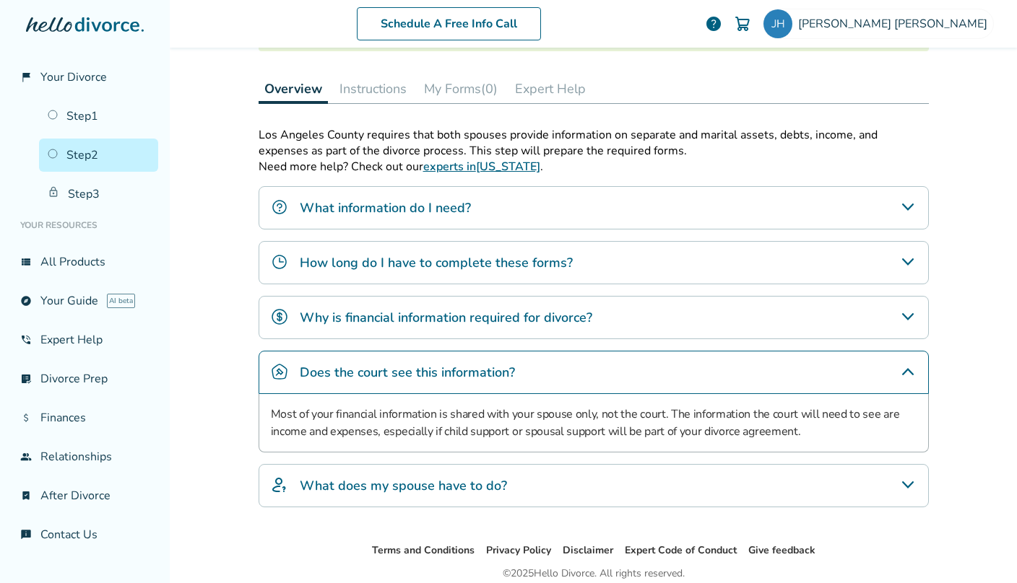
click at [412, 370] on h4 "Does the court see this information?" at bounding box center [407, 372] width 215 height 19
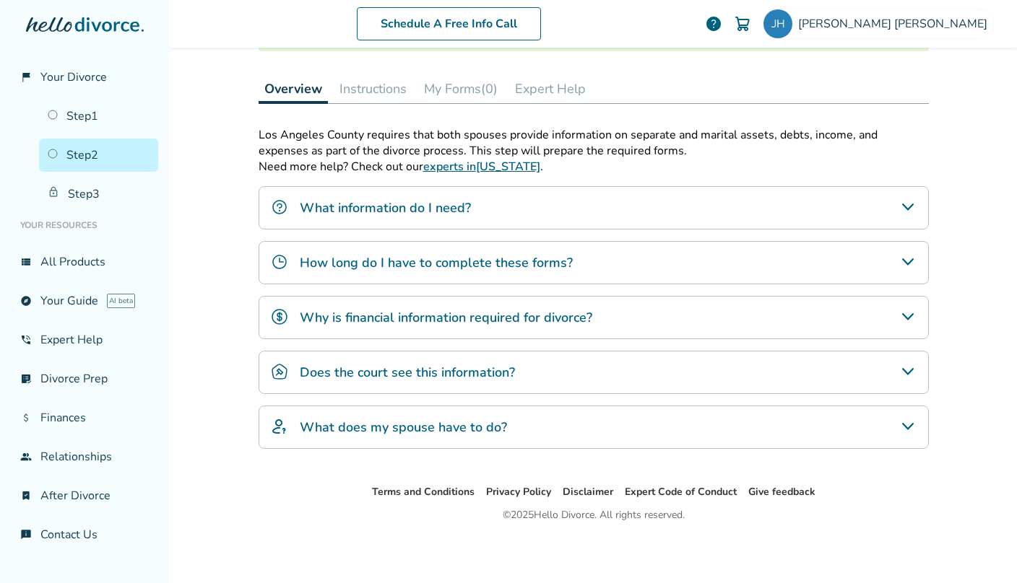
click at [408, 436] on div "What does my spouse have to do?" at bounding box center [593, 427] width 670 height 43
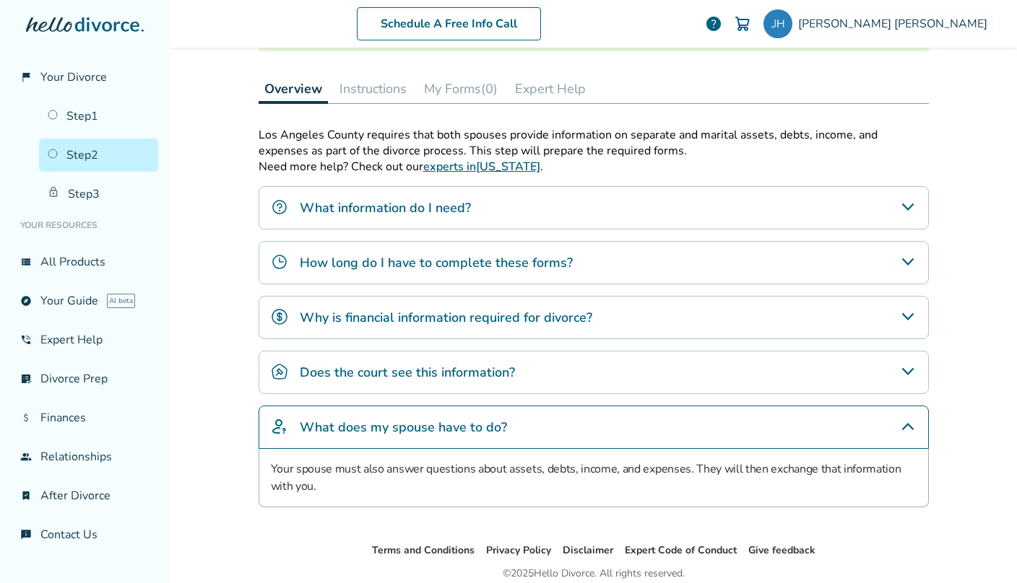
click at [412, 427] on h4 "What does my spouse have to do?" at bounding box center [403, 427] width 207 height 19
